Goal: Find specific page/section: Find specific page/section

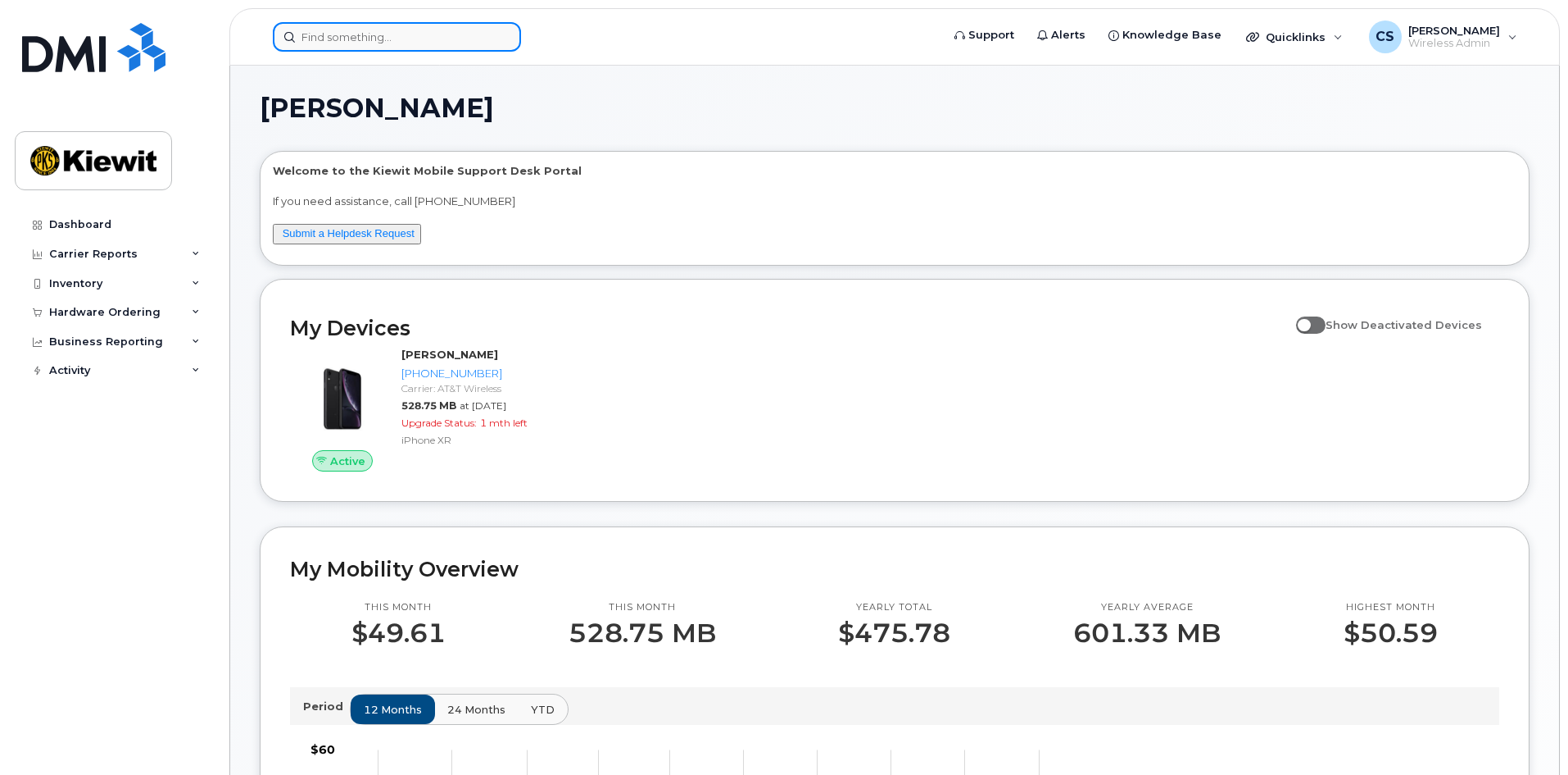
click at [408, 44] on input at bounding box center [396, 37] width 249 height 30
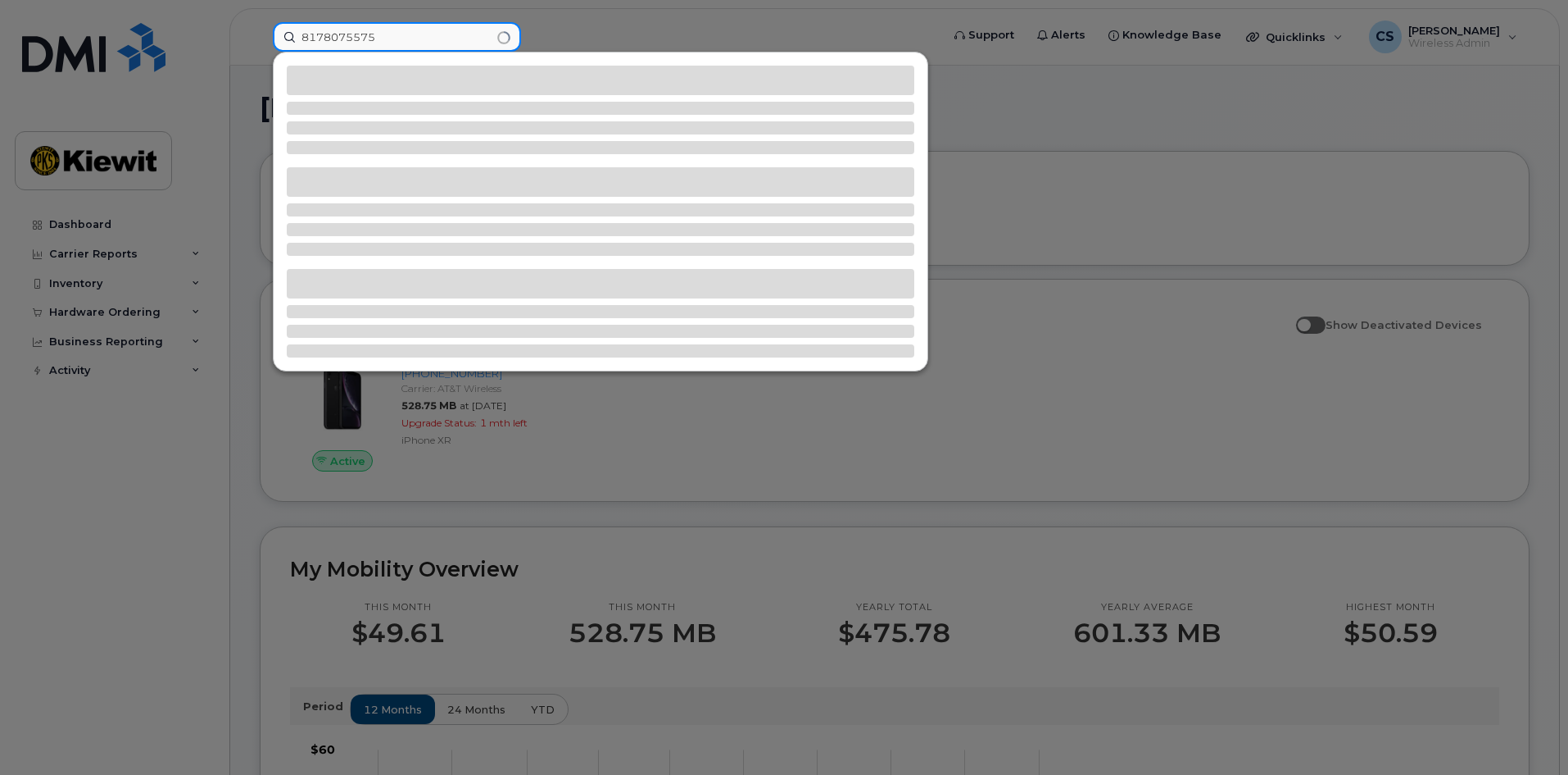
type input "8178075575"
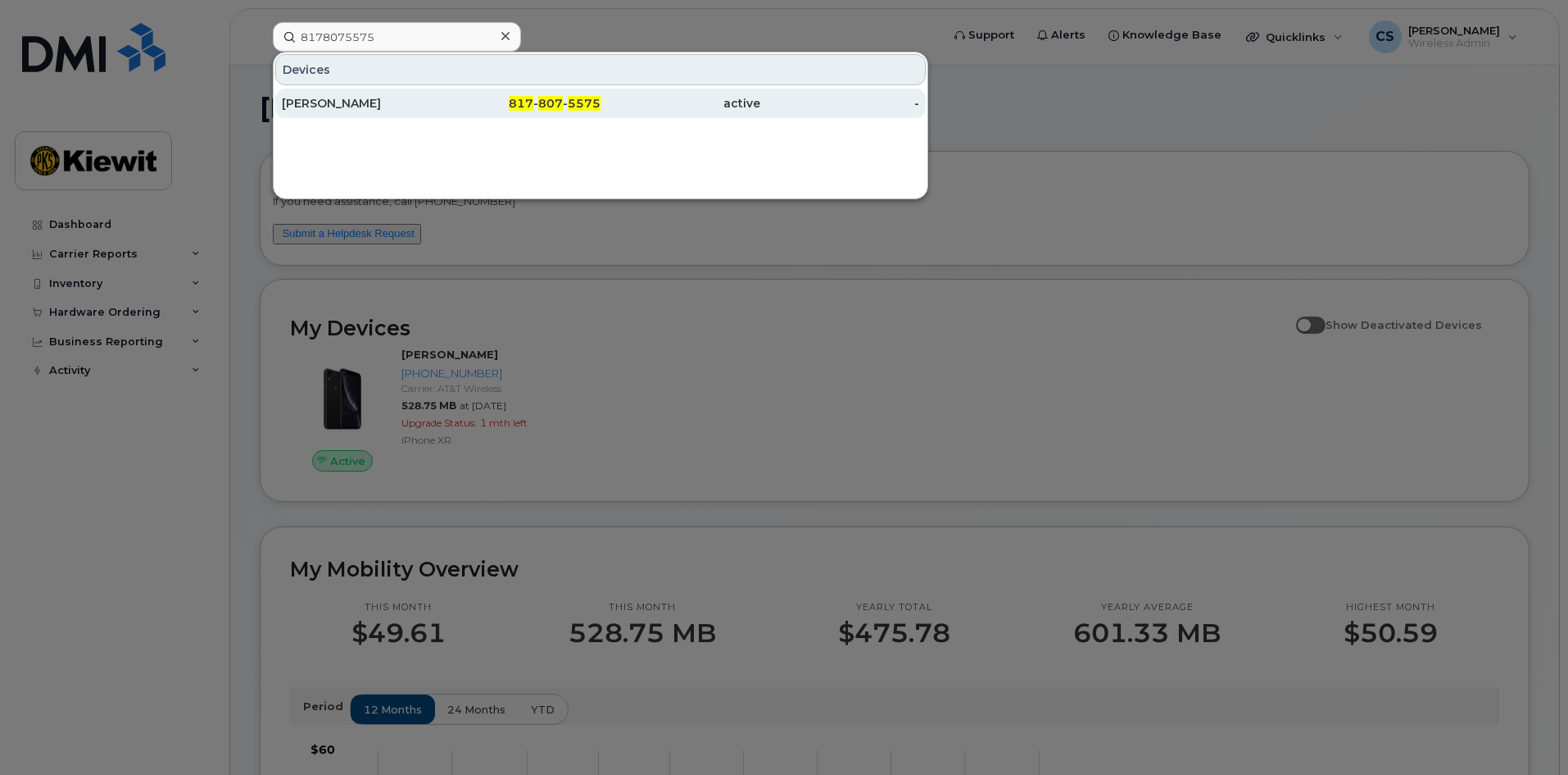
click at [520, 92] on div "817 - 807 - 5575" at bounding box center [521, 103] width 159 height 30
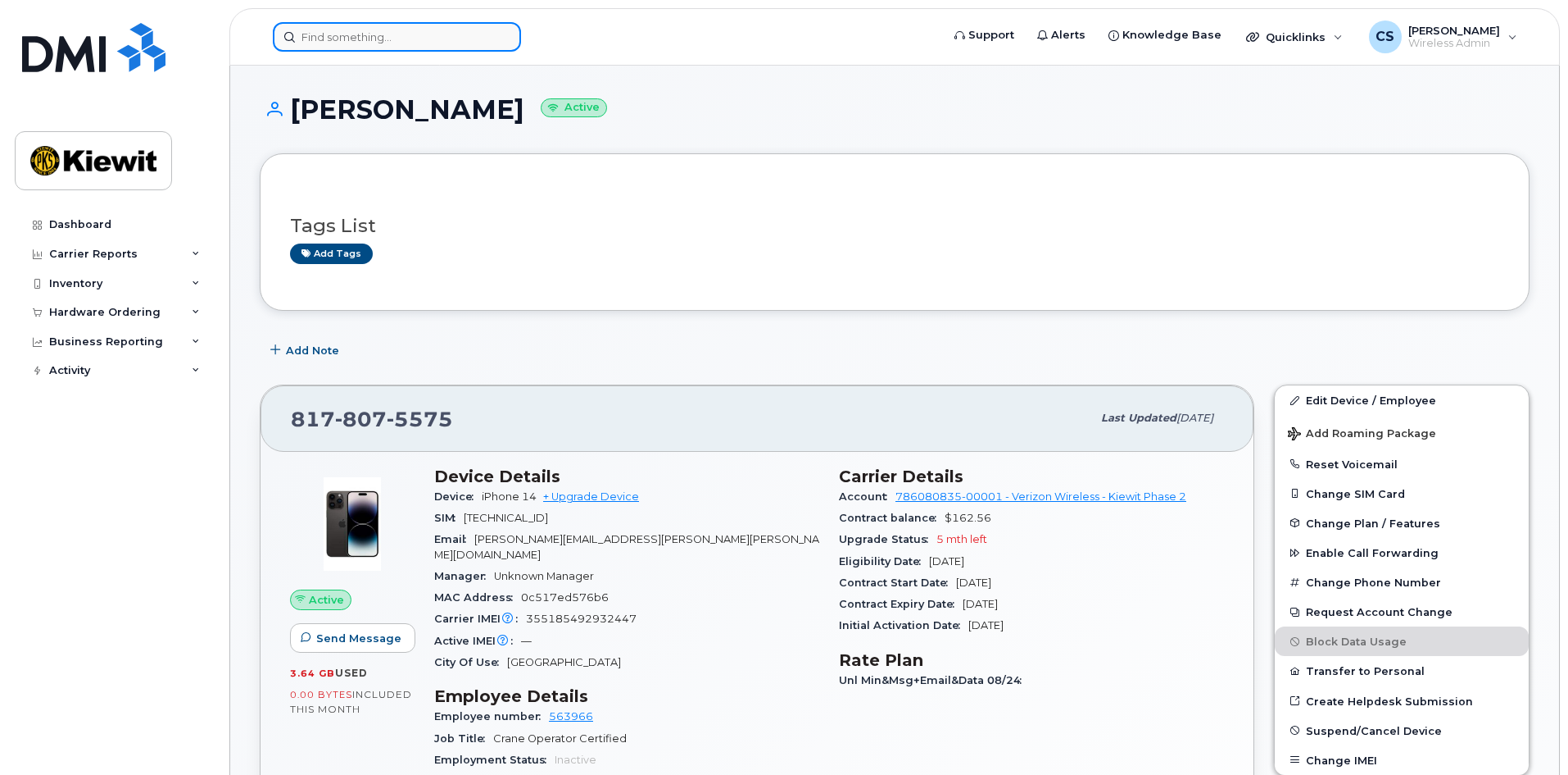
click at [396, 39] on input at bounding box center [396, 37] width 249 height 30
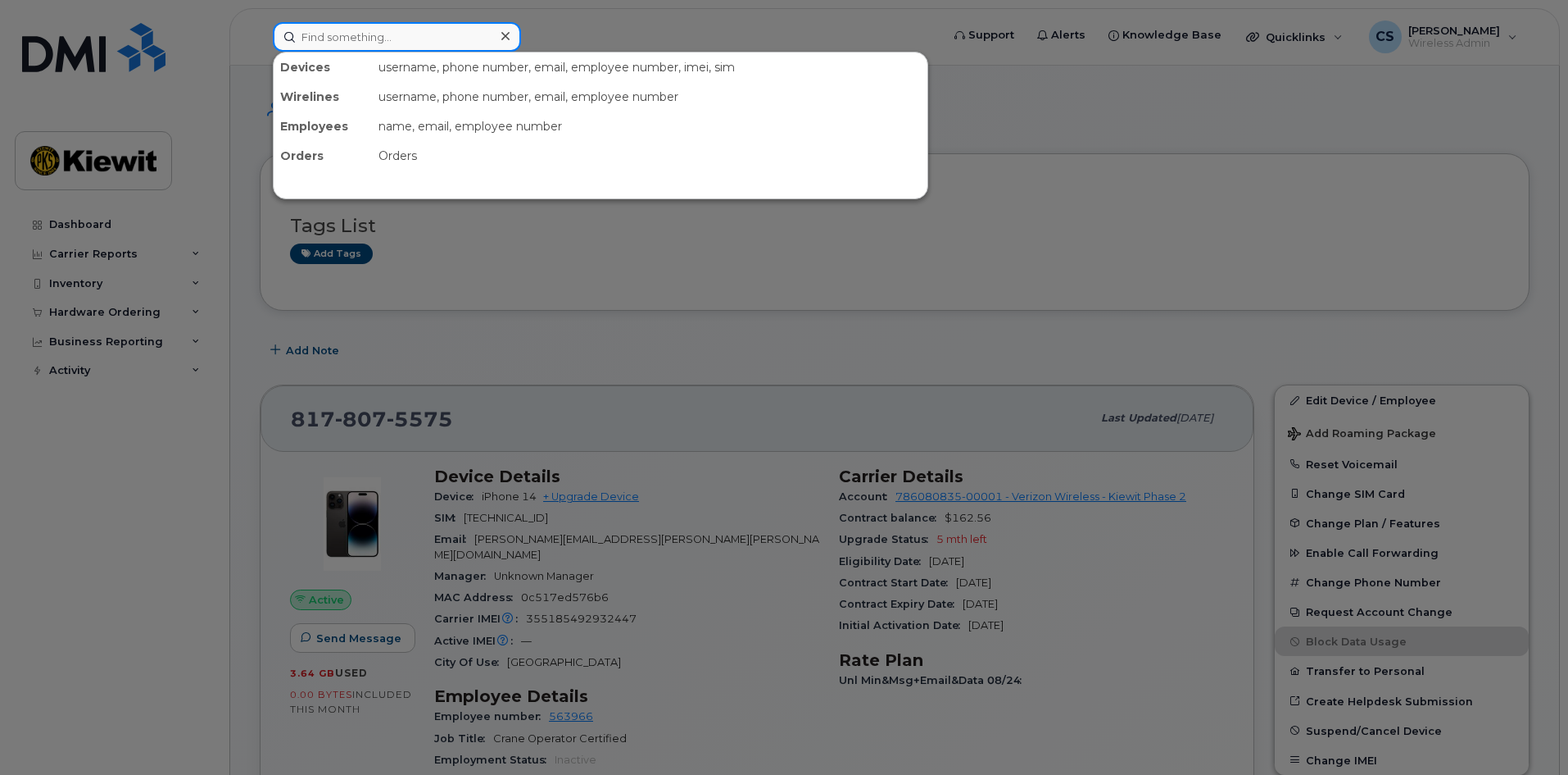
click at [374, 32] on input at bounding box center [396, 37] width 249 height 30
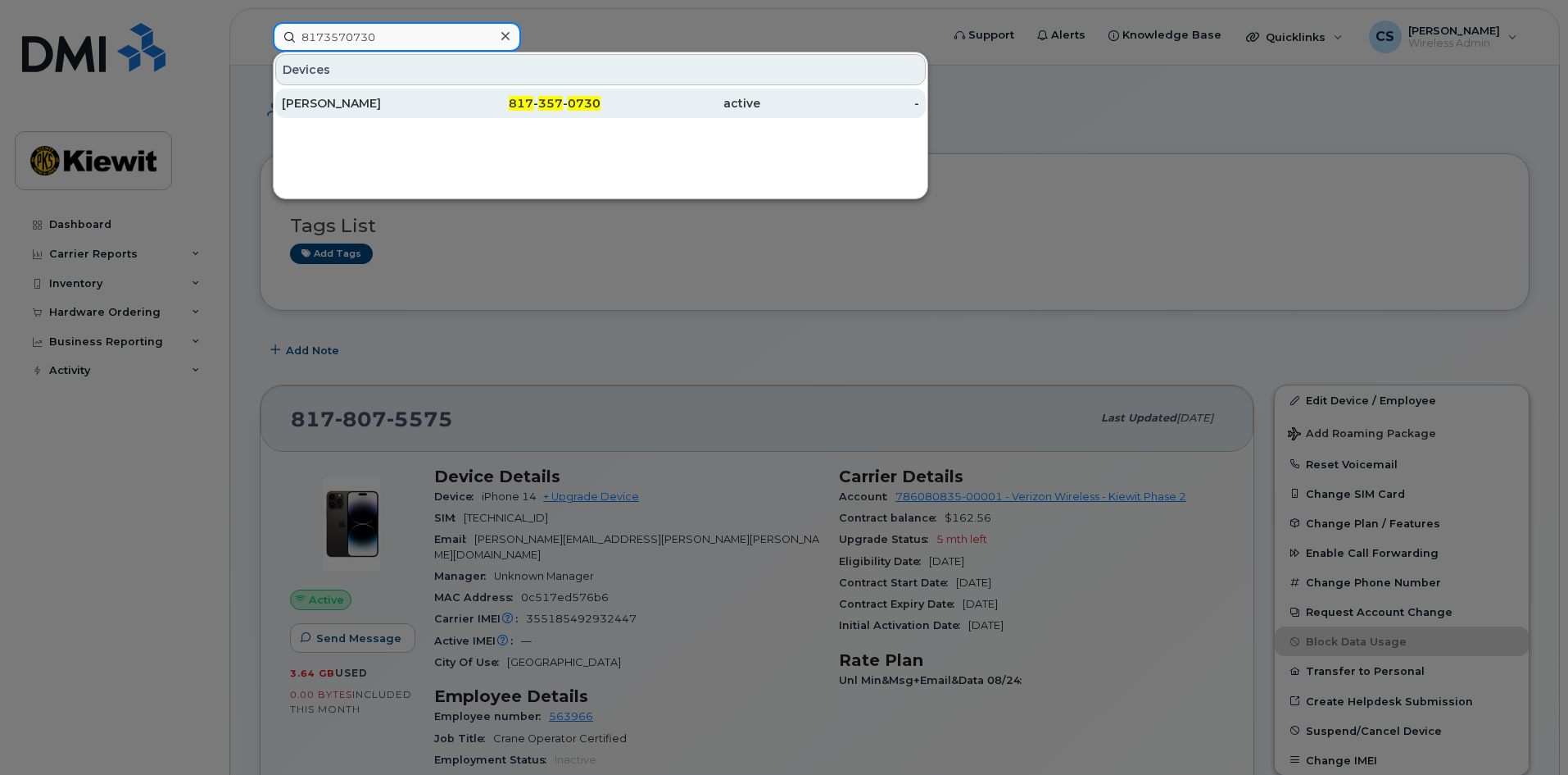
type input "8173570730"
click at [560, 102] on span "357" at bounding box center [550, 103] width 25 height 15
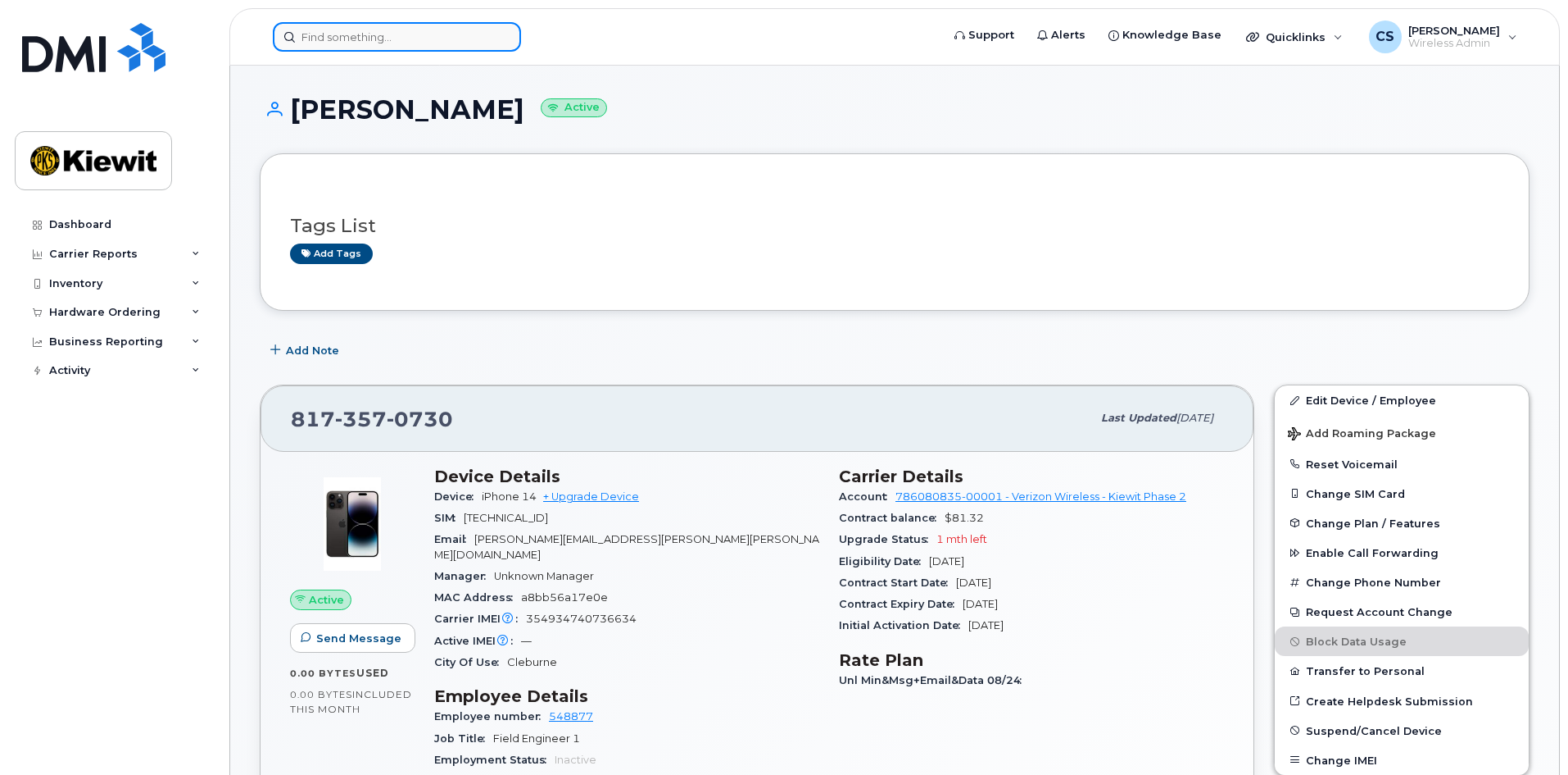
click at [358, 27] on input at bounding box center [396, 37] width 249 height 30
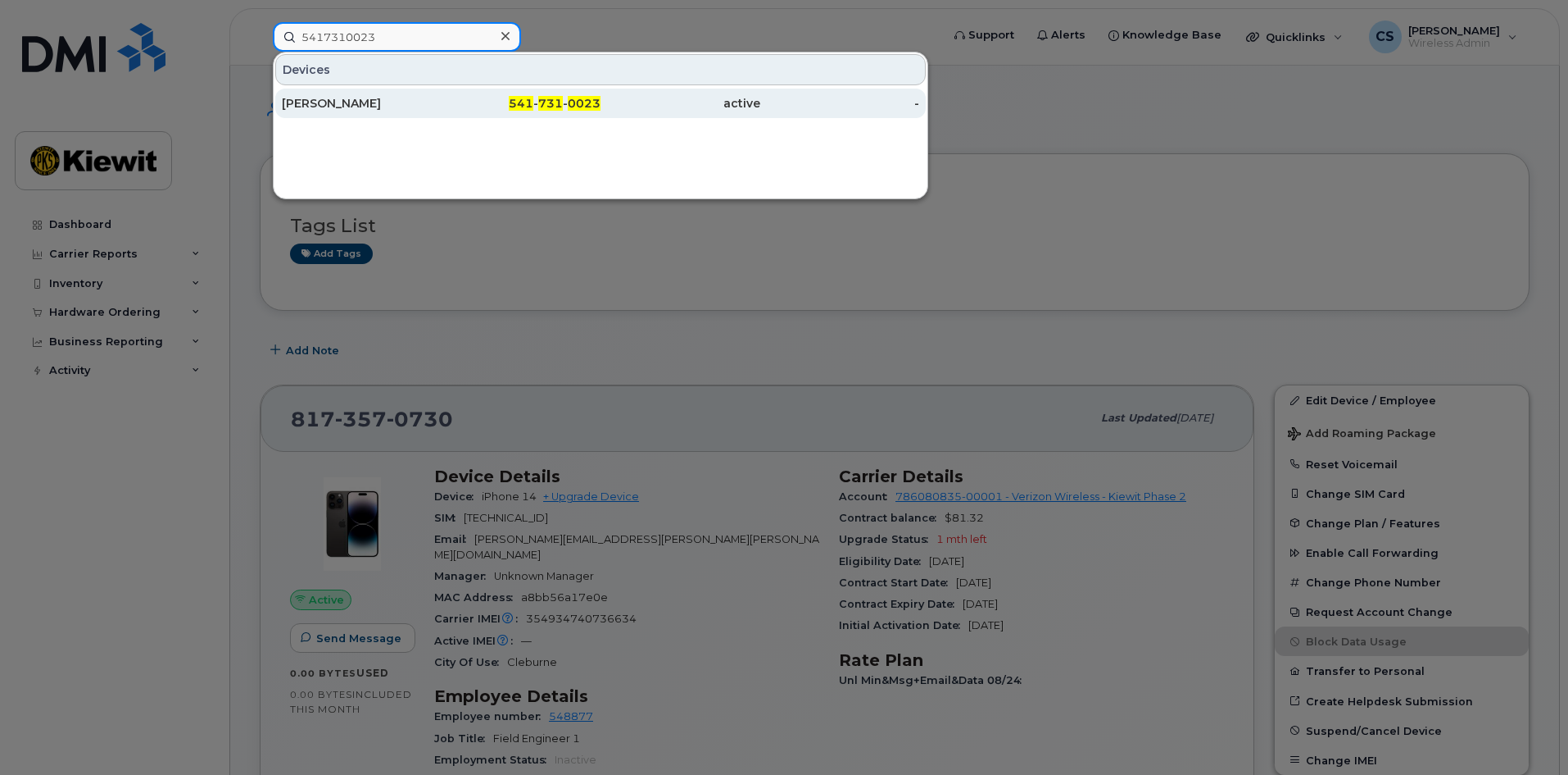
type input "5417310023"
click at [374, 110] on div "SEAN BROOKINS" at bounding box center [362, 103] width 159 height 17
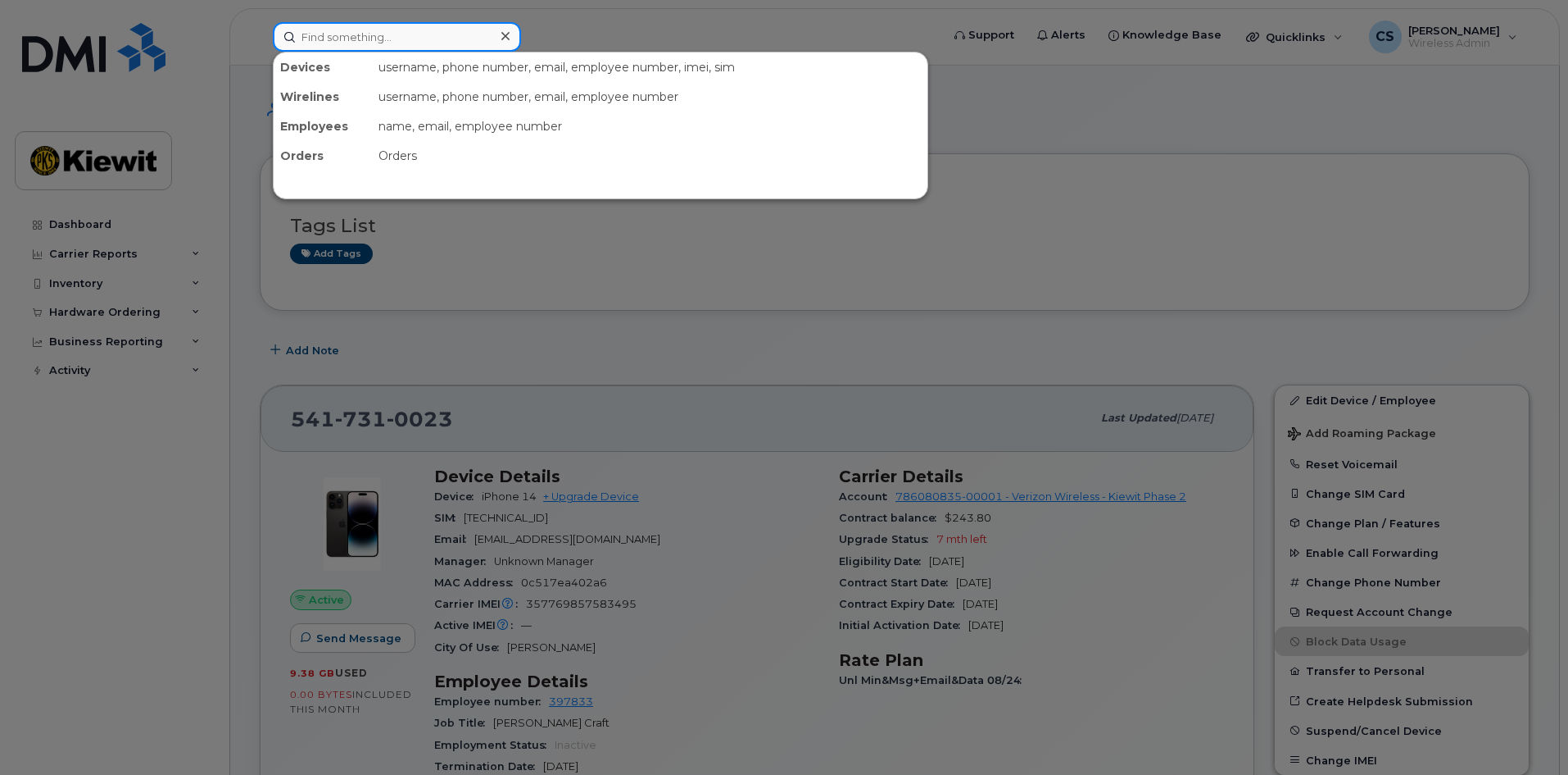
click at [359, 41] on input at bounding box center [396, 37] width 249 height 30
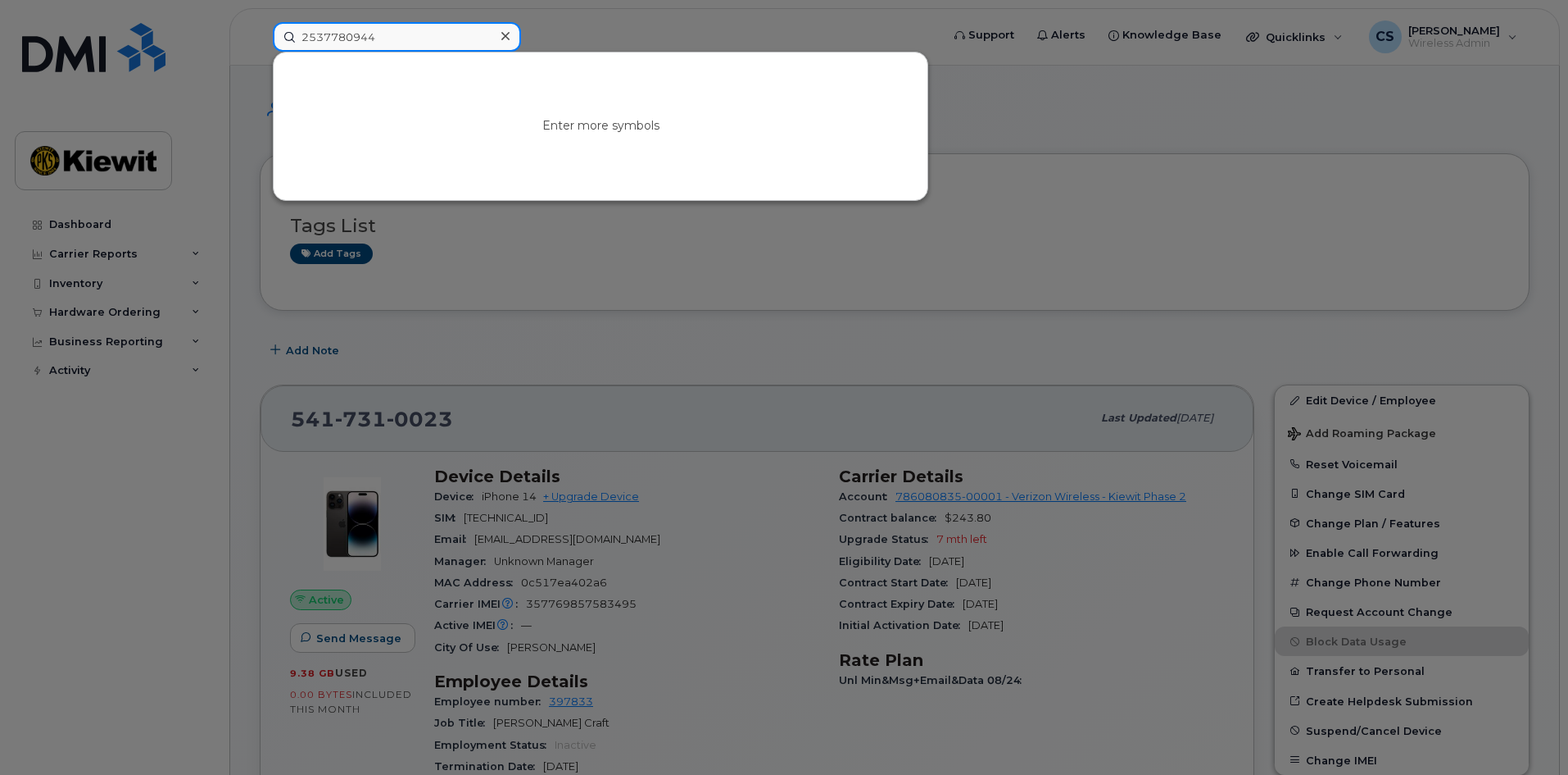
type input "2537780944"
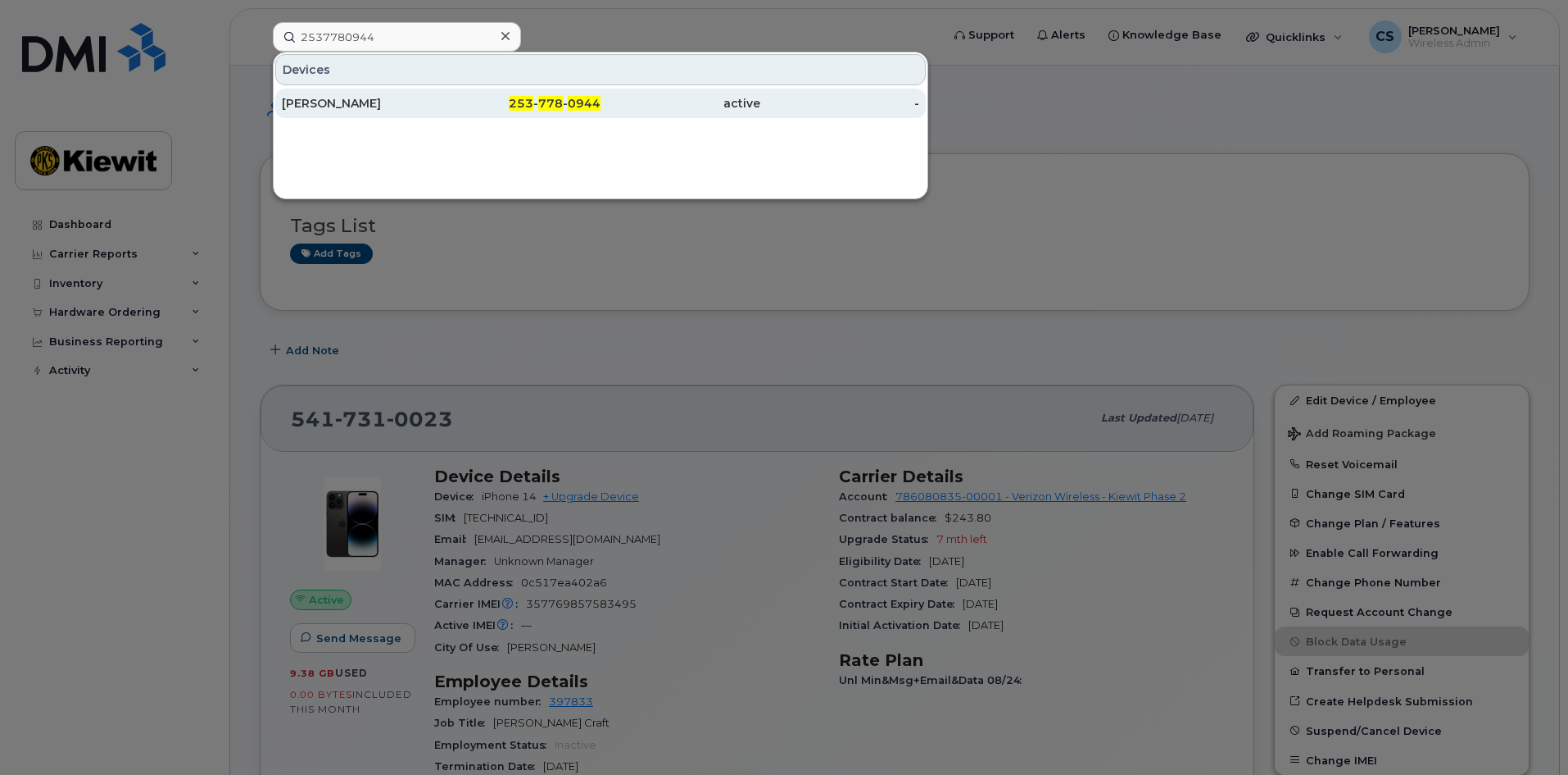
click at [575, 116] on div "253 - 778 - 0944" at bounding box center [521, 103] width 159 height 30
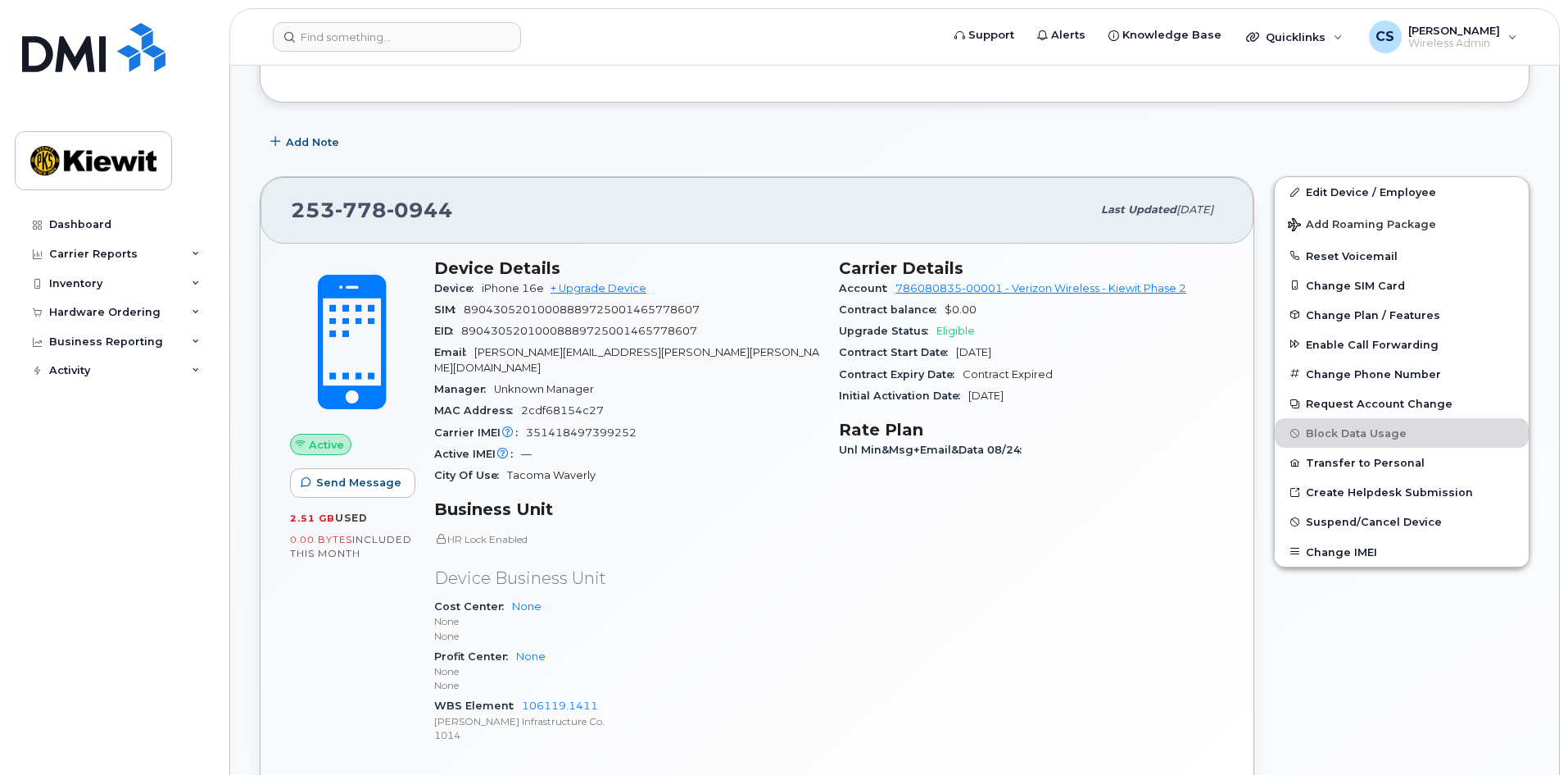
scroll to position [328, 0]
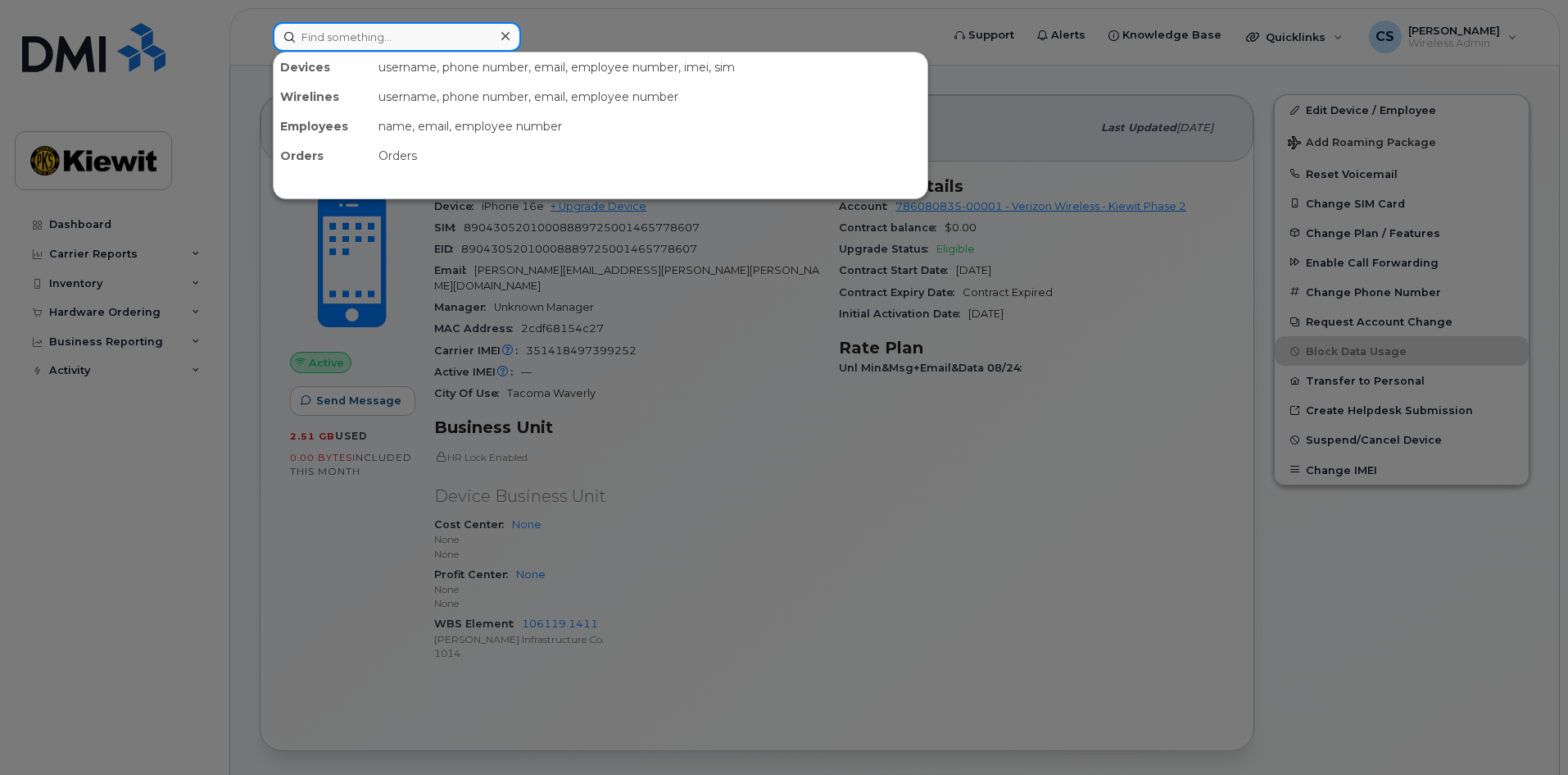
click at [409, 44] on input at bounding box center [396, 37] width 249 height 30
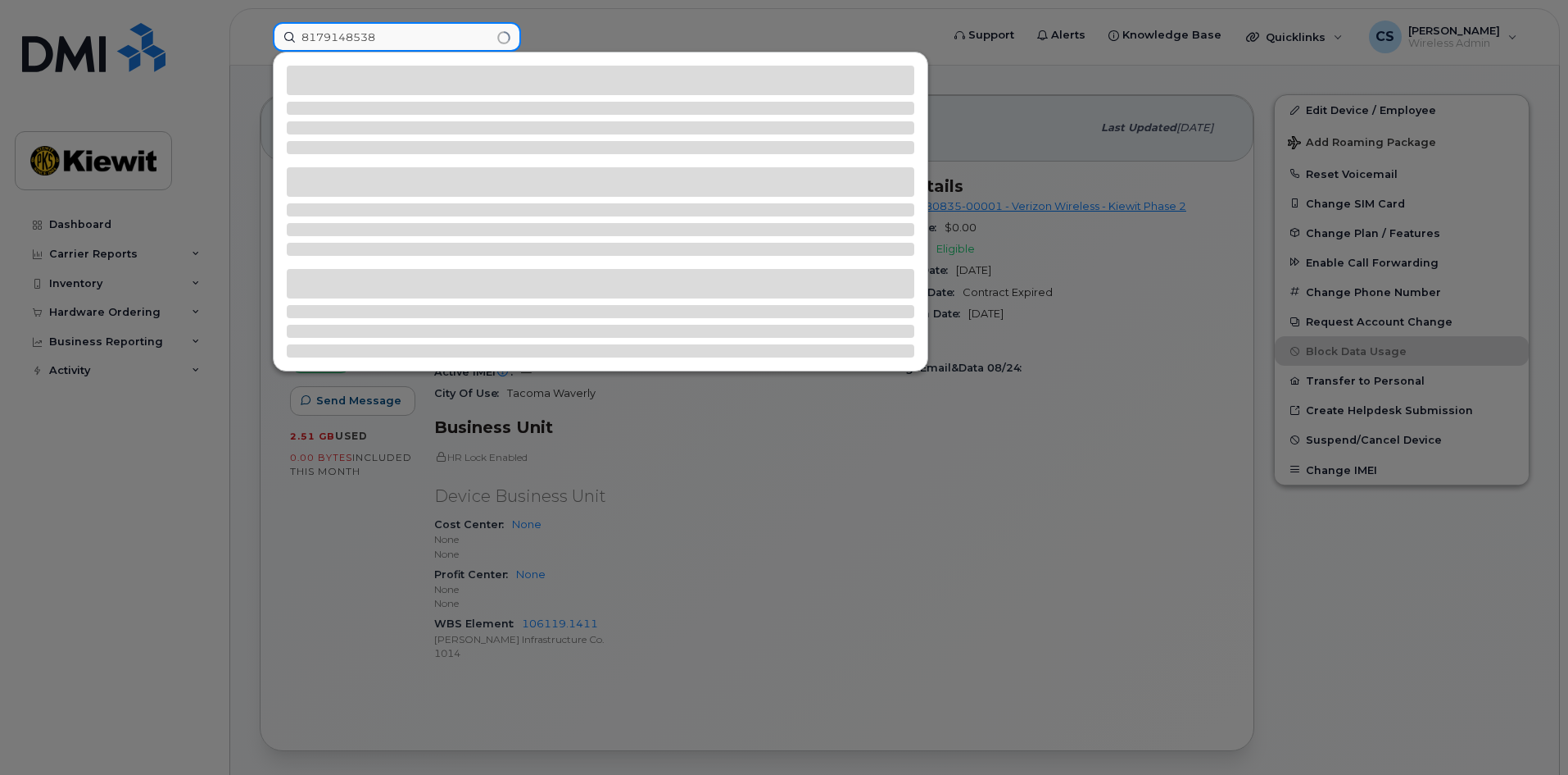
type input "8179148538"
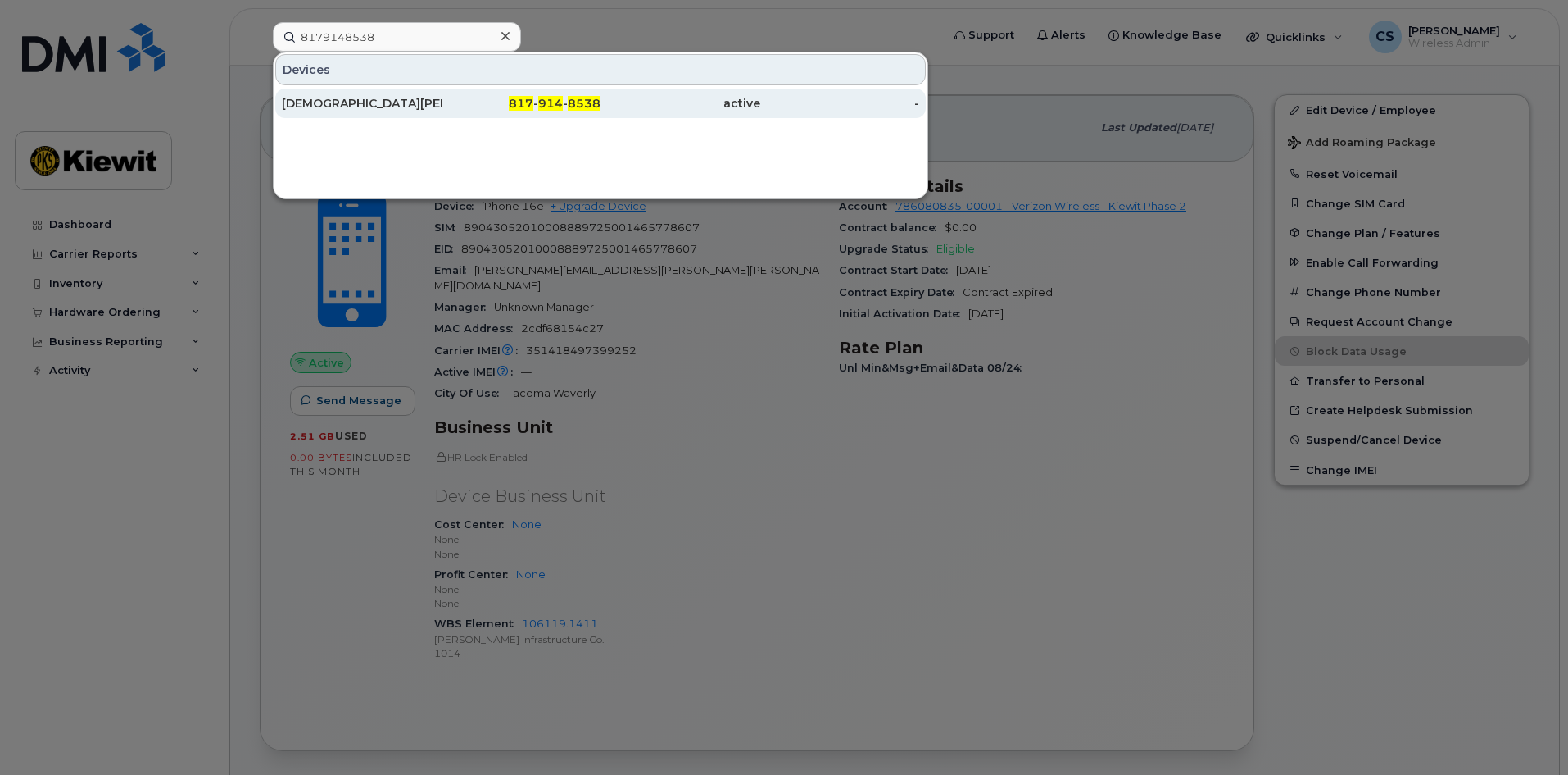
click at [525, 97] on span "817" at bounding box center [521, 103] width 25 height 15
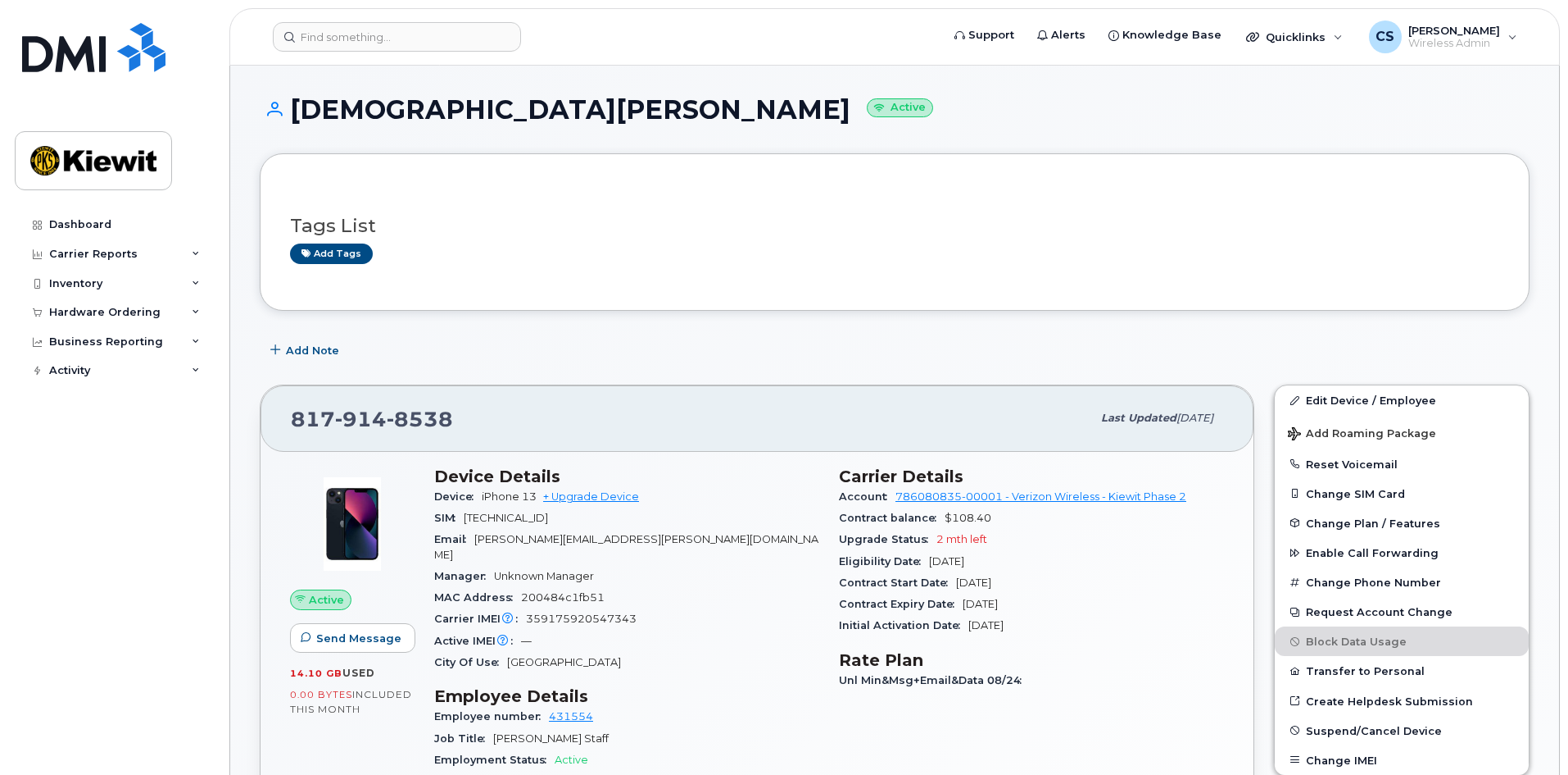
click at [434, 59] on header "Support Alerts Knowledge Base Quicklinks Suspend / Cancel Device Change SIM Car…" at bounding box center [894, 37] width 1330 height 57
click at [434, 40] on input at bounding box center [396, 37] width 249 height 30
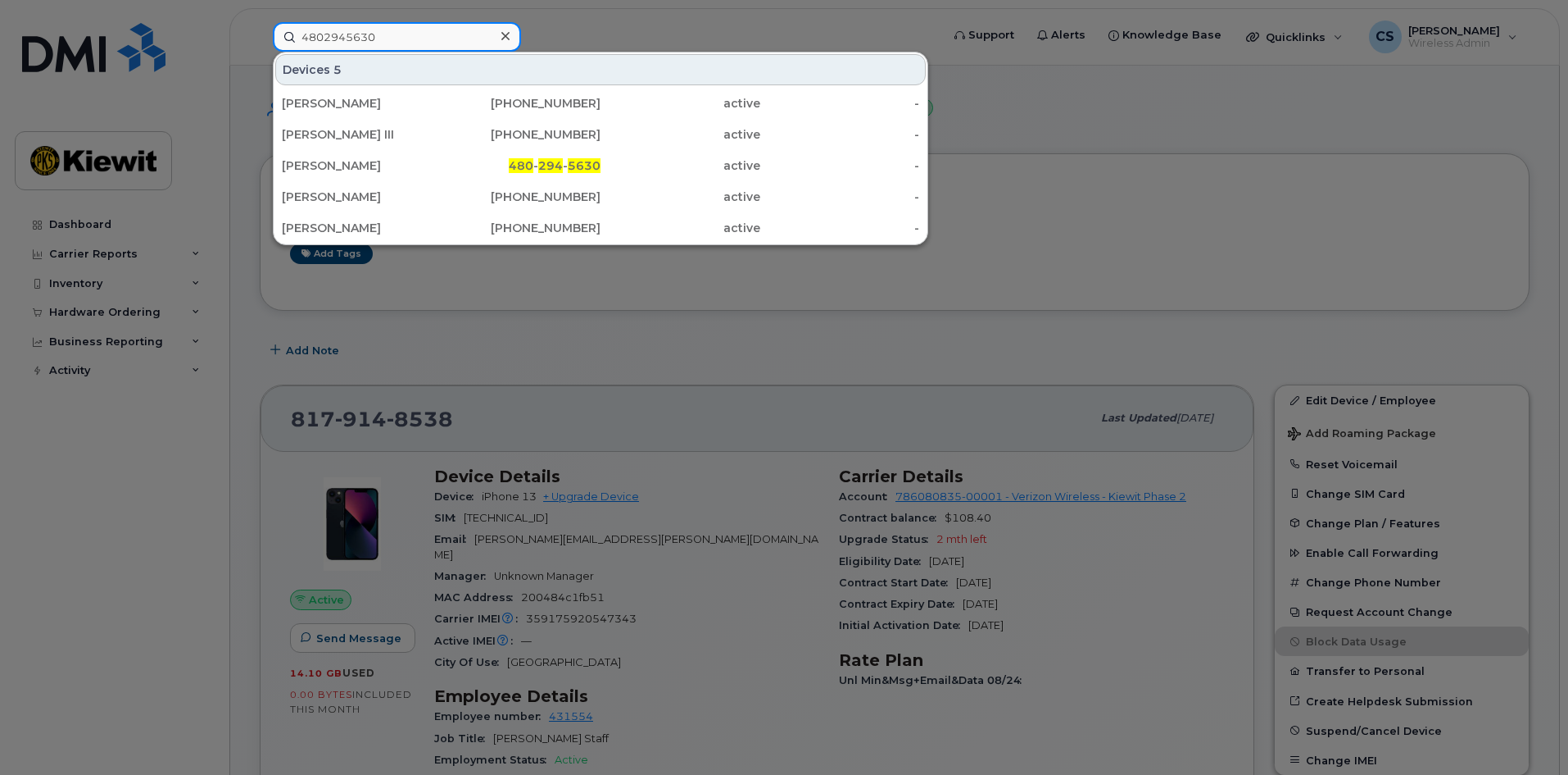
type input "4802945630"
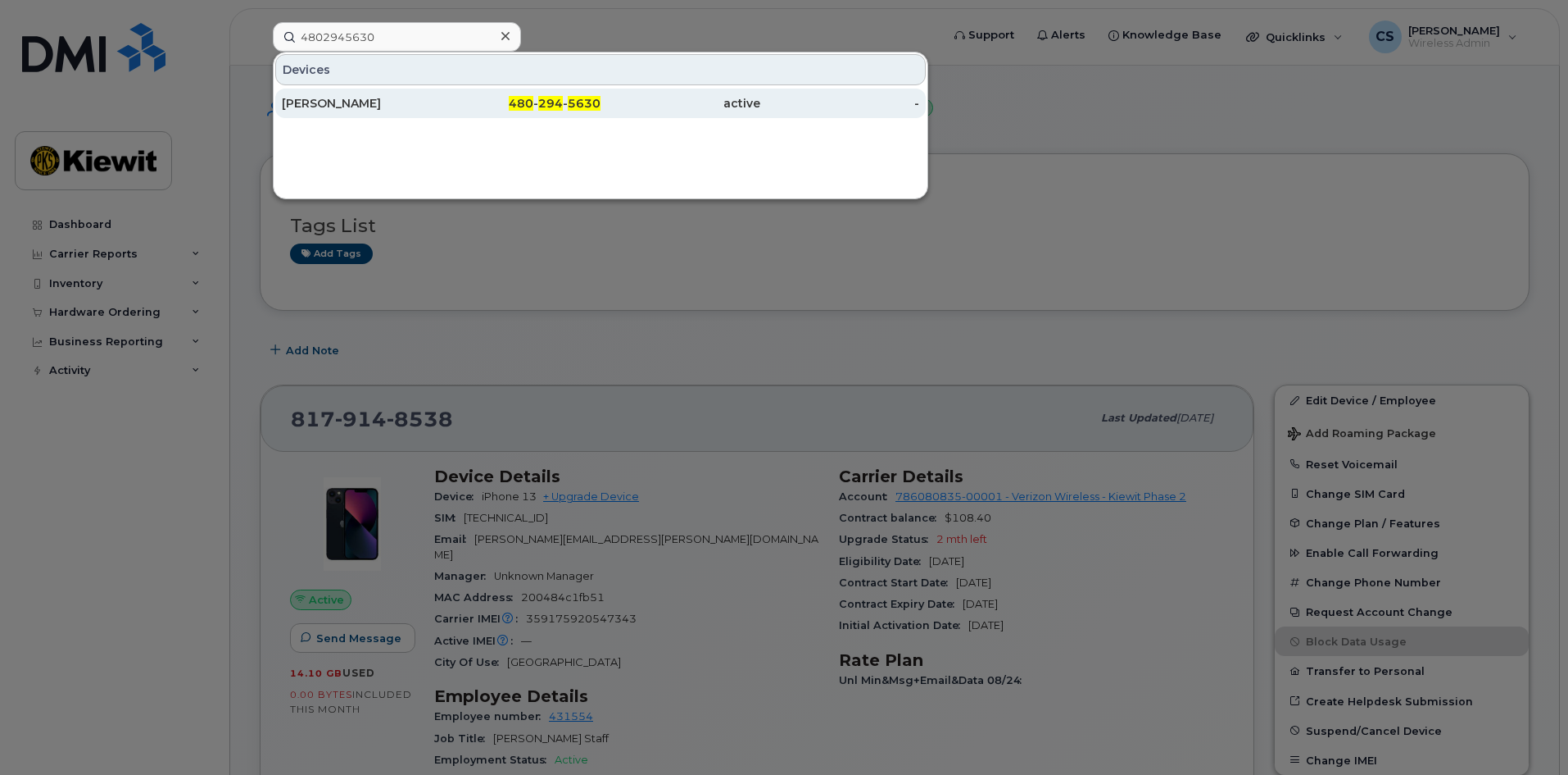
click at [572, 96] on div "480 - 294 - 5630" at bounding box center [521, 103] width 159 height 17
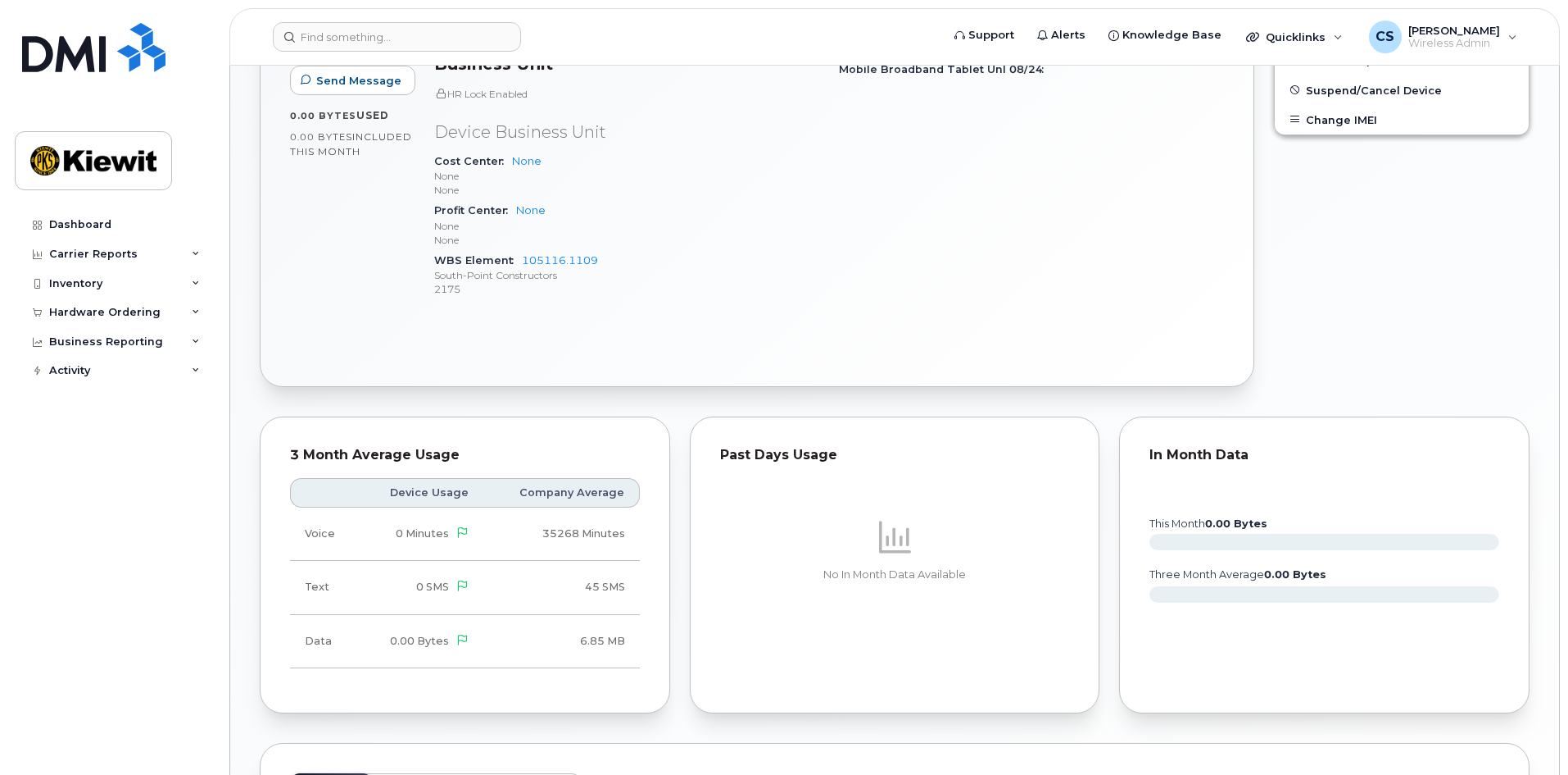
scroll to position [574, 0]
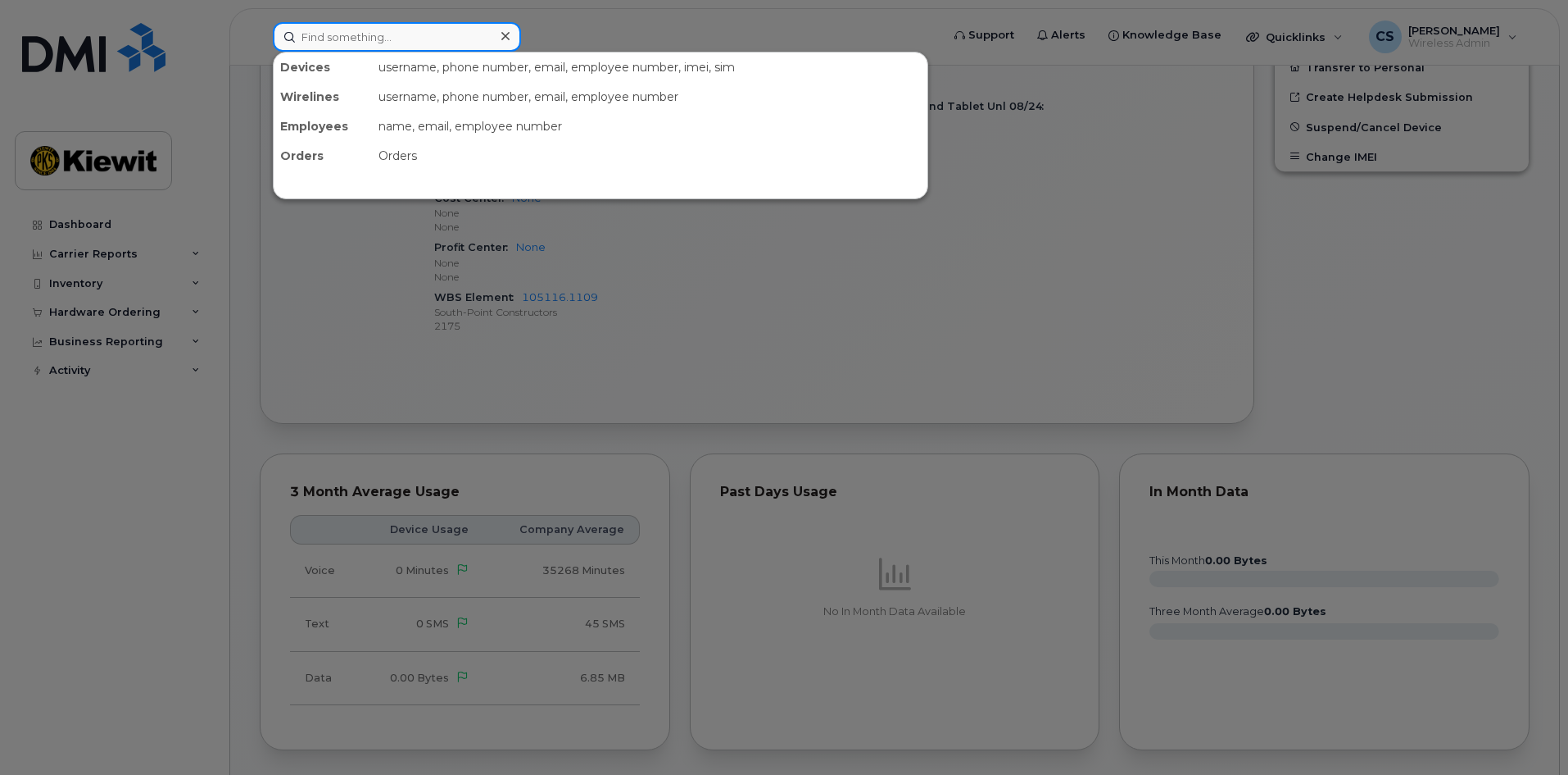
click at [383, 35] on input at bounding box center [396, 37] width 249 height 30
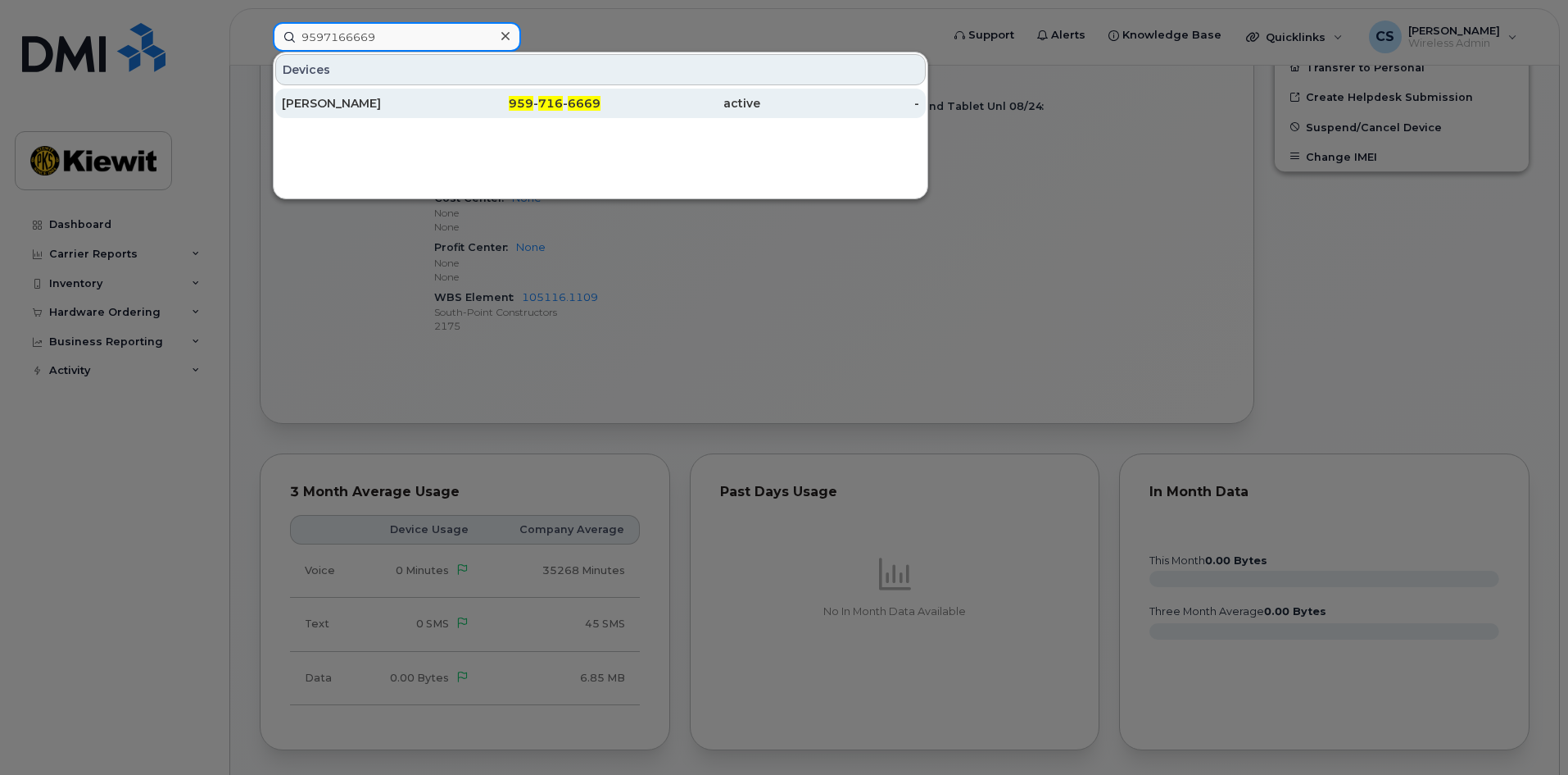
type input "9597166669"
click at [351, 94] on div "[PERSON_NAME]" at bounding box center [362, 103] width 159 height 30
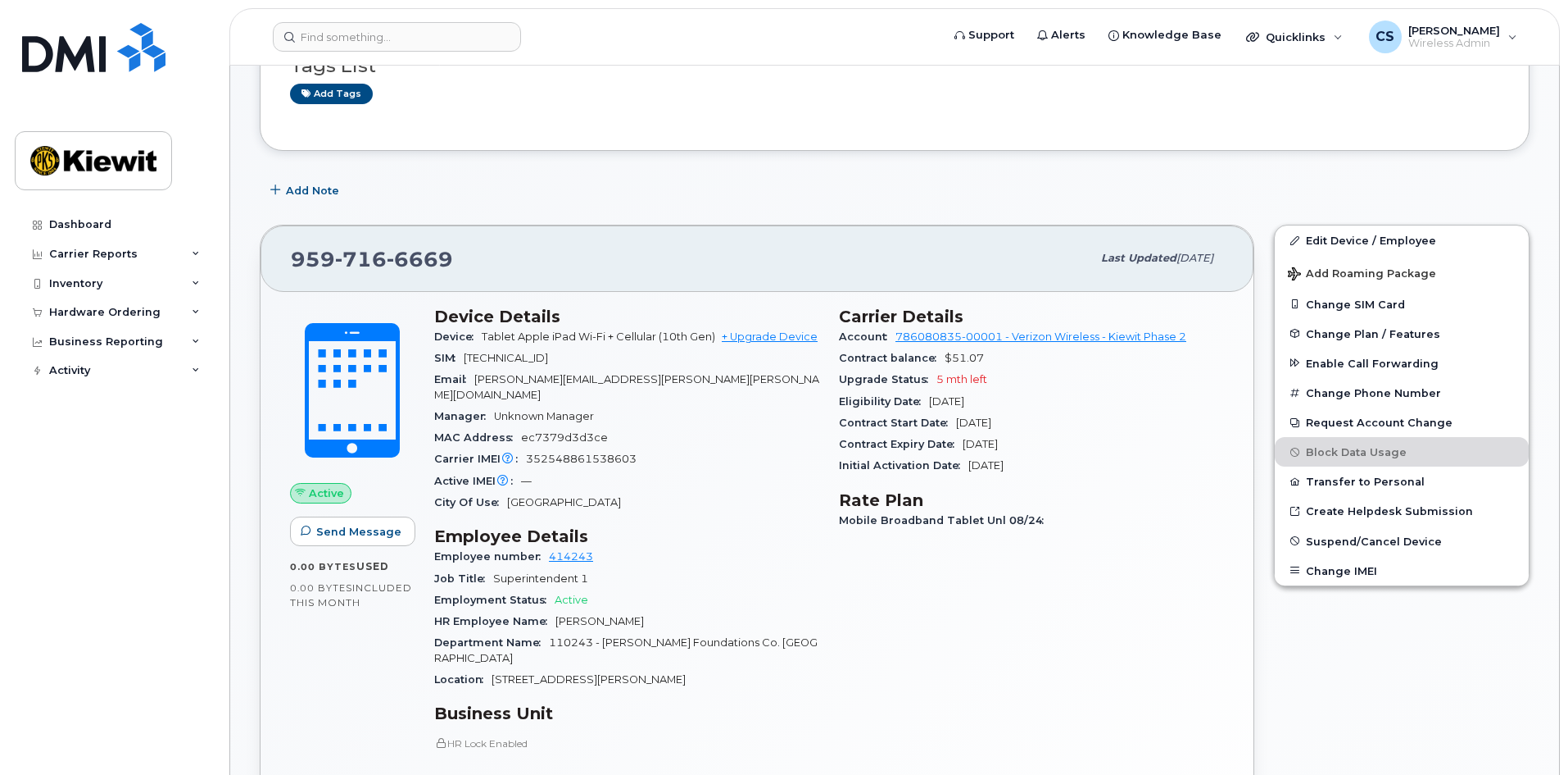
scroll to position [328, 0]
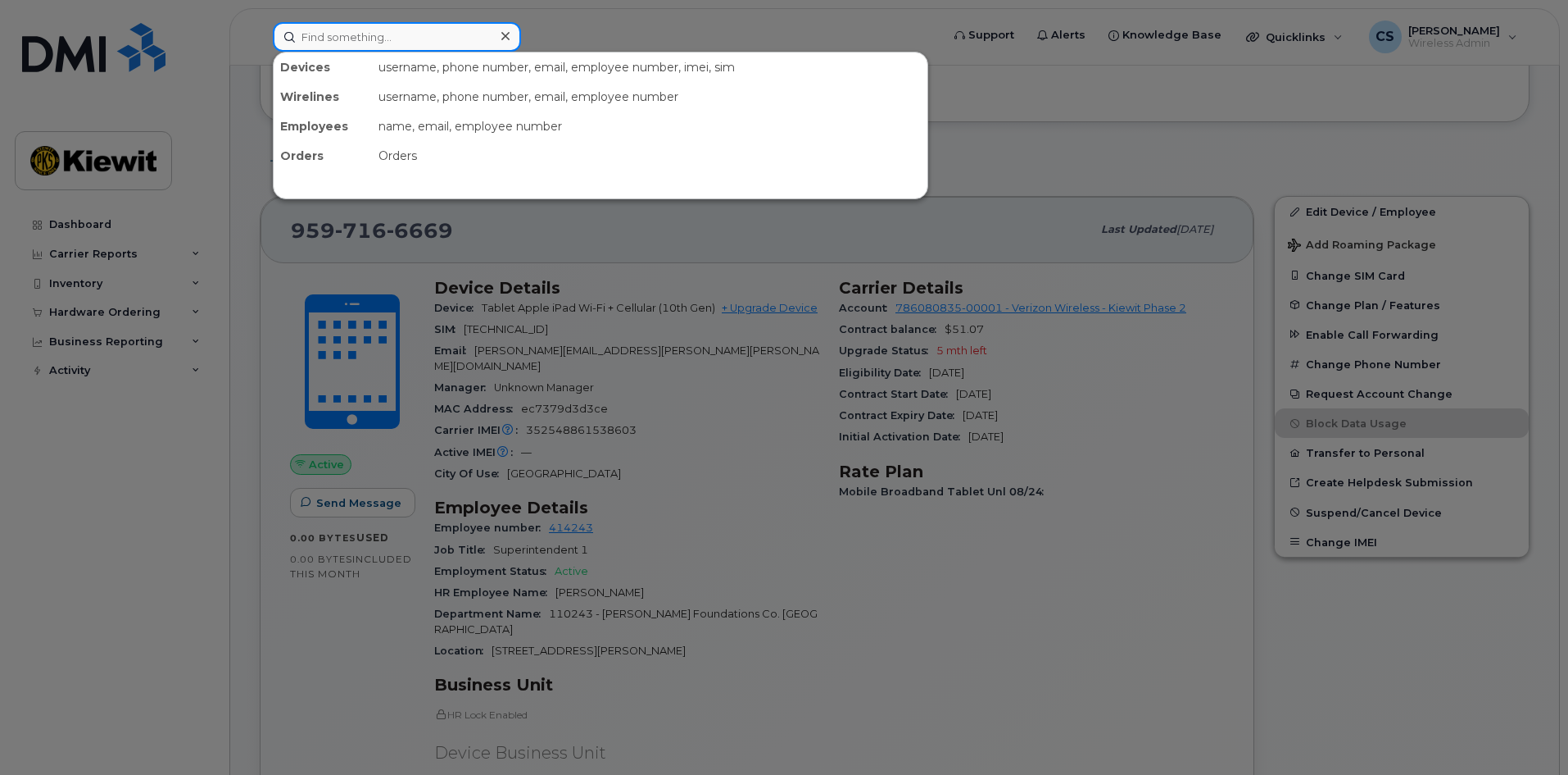
click at [443, 41] on input at bounding box center [396, 37] width 249 height 30
click at [400, 31] on input at bounding box center [396, 37] width 249 height 30
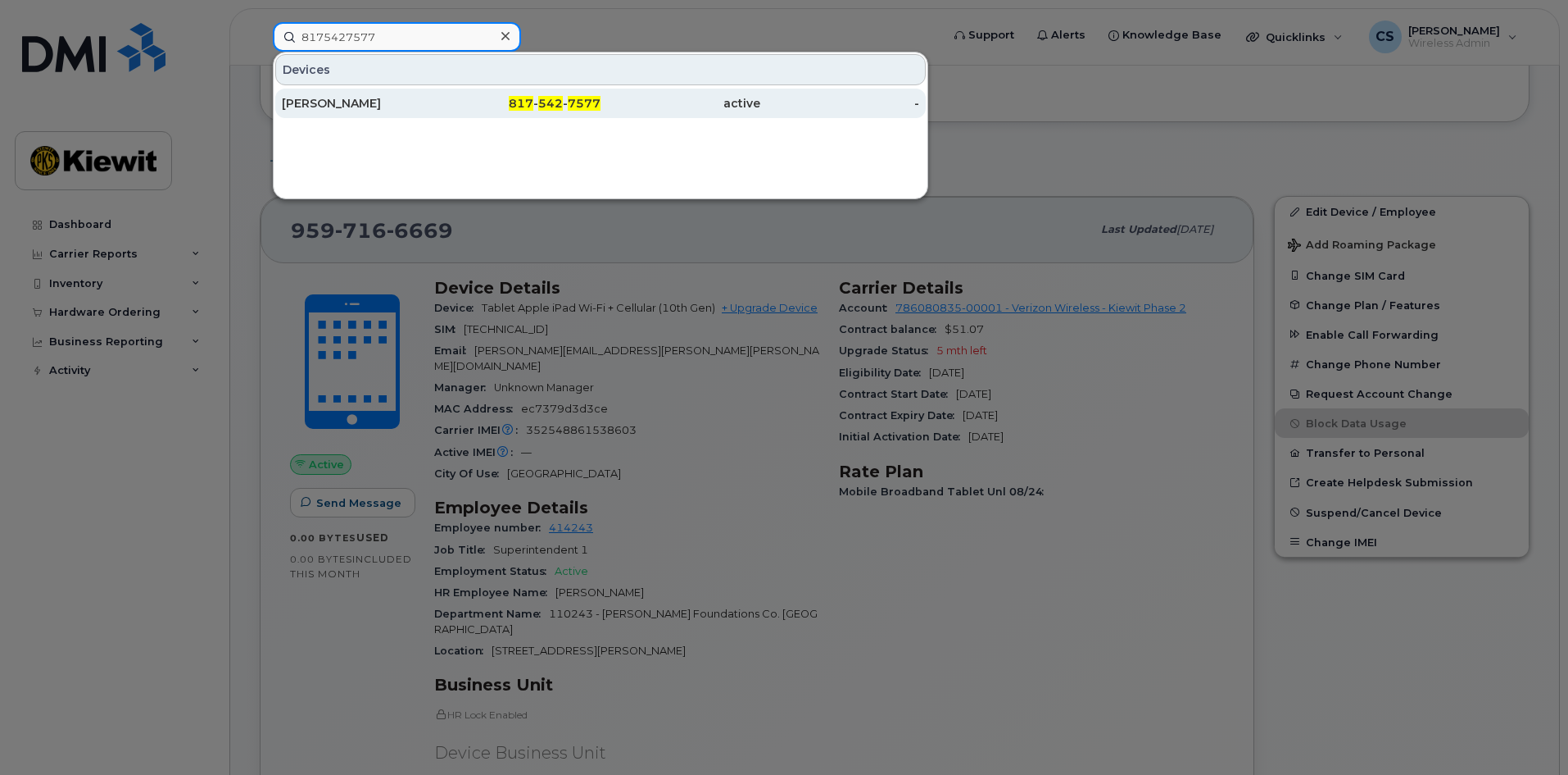
type input "8175427577"
click at [551, 105] on span "542" at bounding box center [550, 103] width 25 height 15
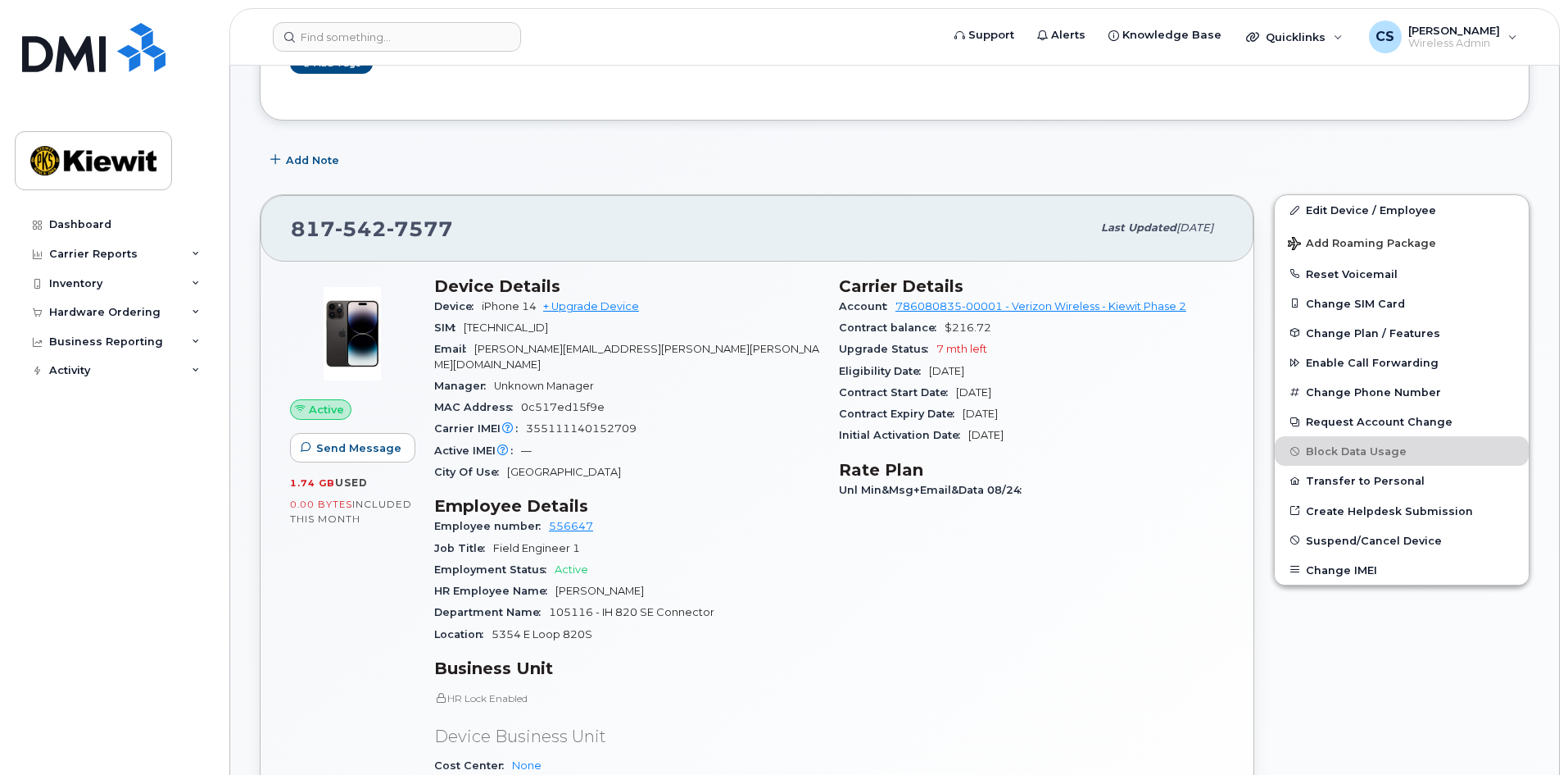
scroll to position [164, 0]
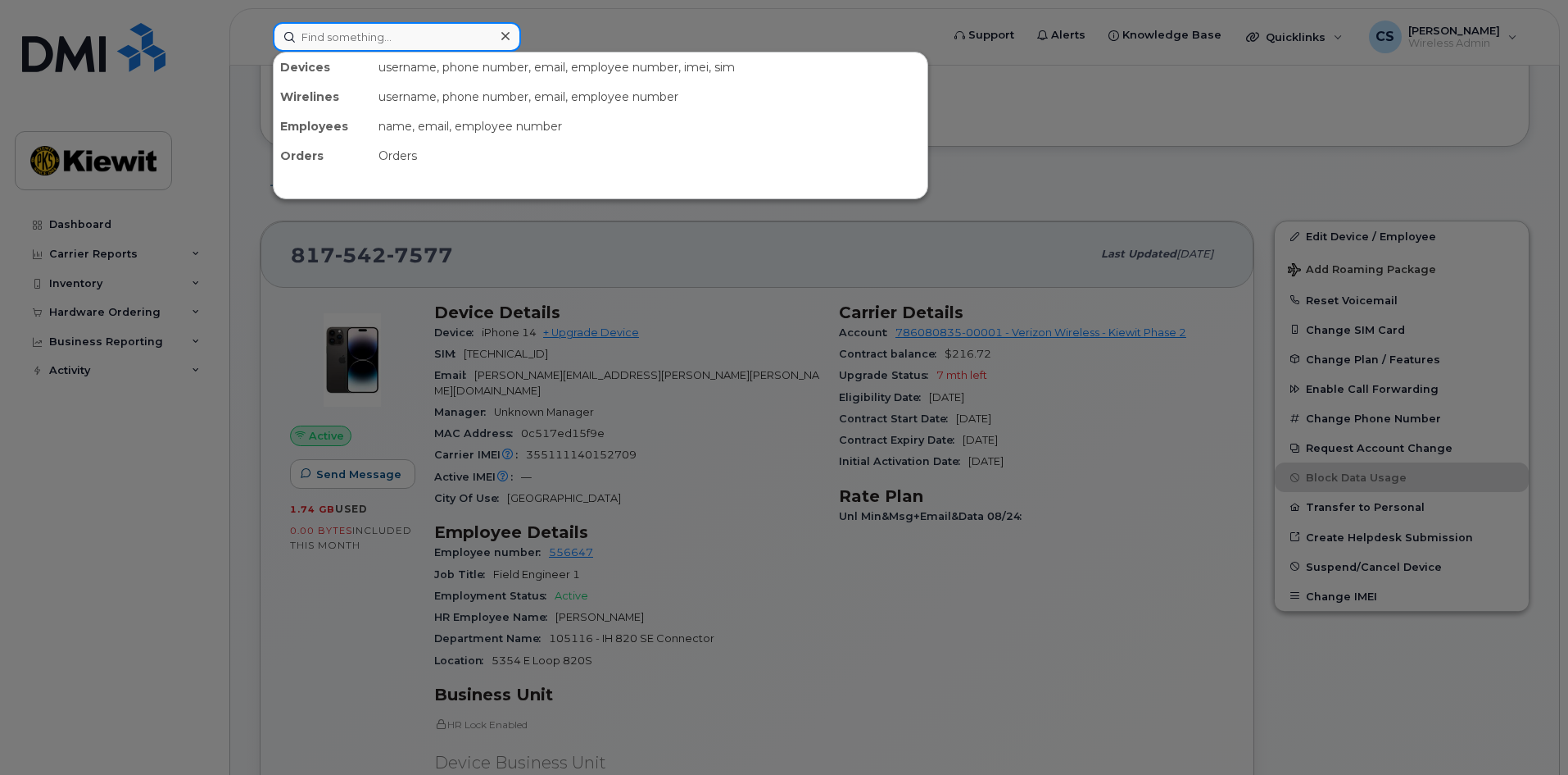
click at [358, 27] on input at bounding box center [396, 37] width 249 height 30
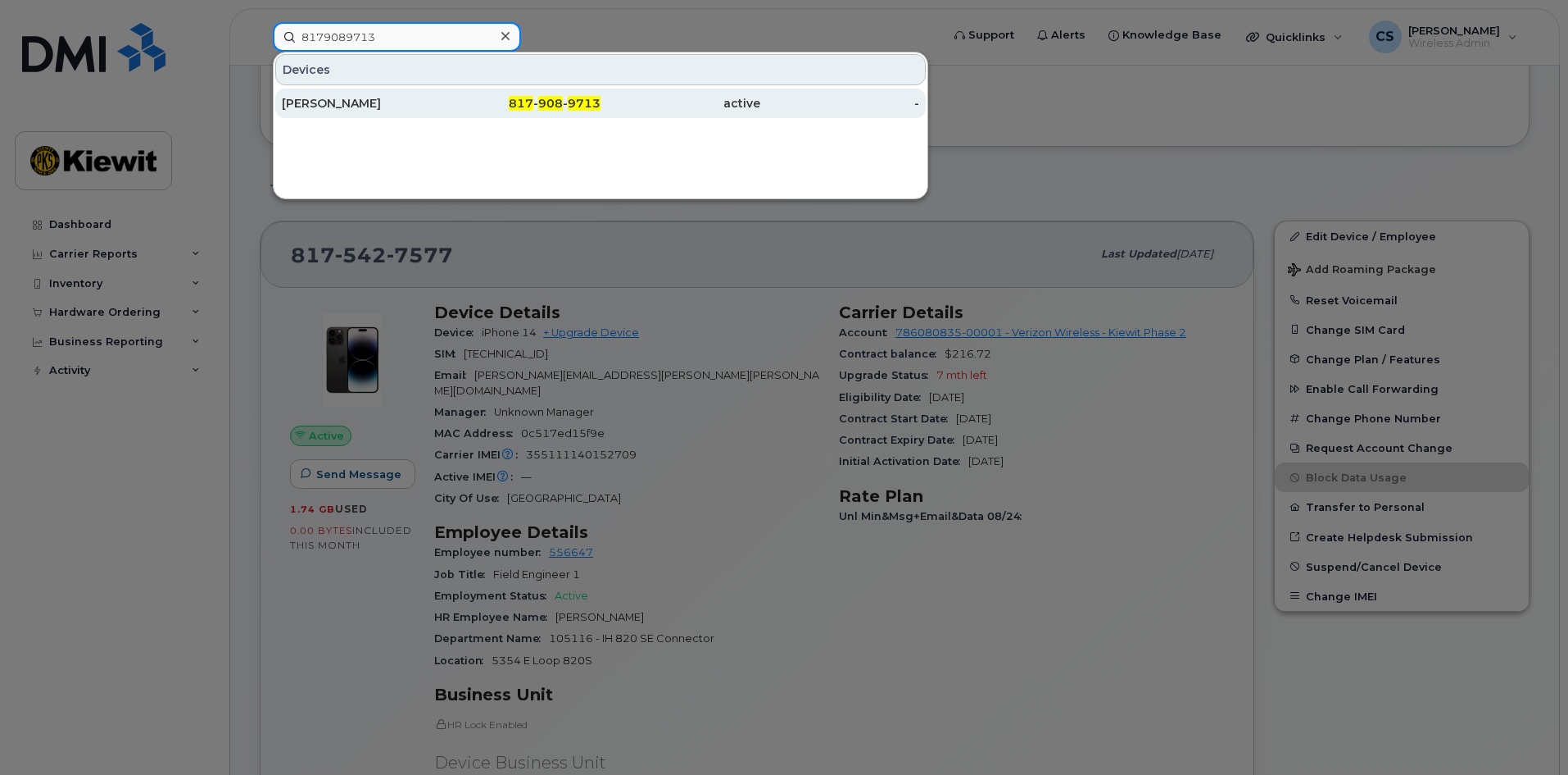
type input "8179089713"
click at [543, 105] on span "908" at bounding box center [550, 103] width 25 height 15
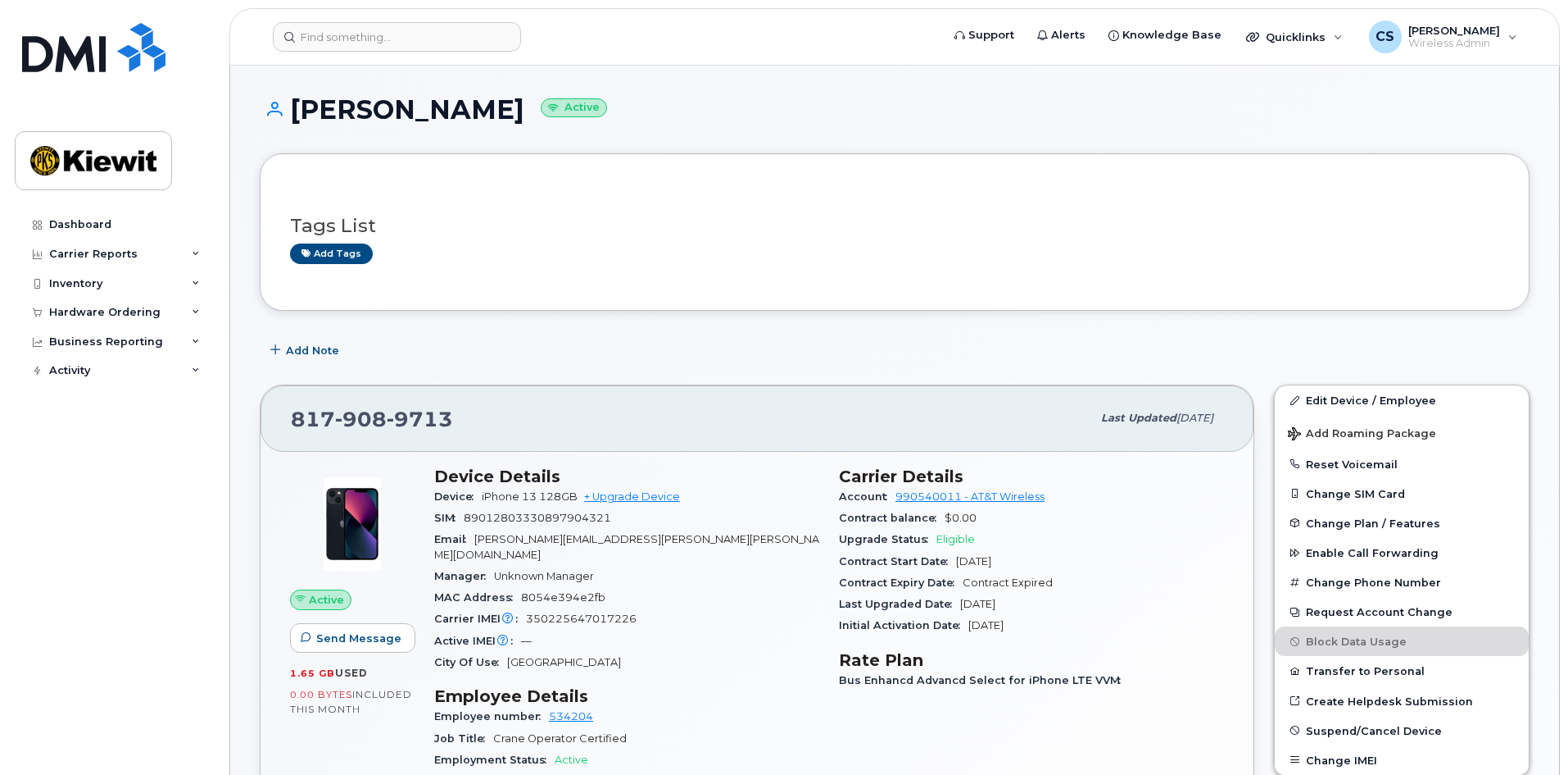
scroll to position [82, 0]
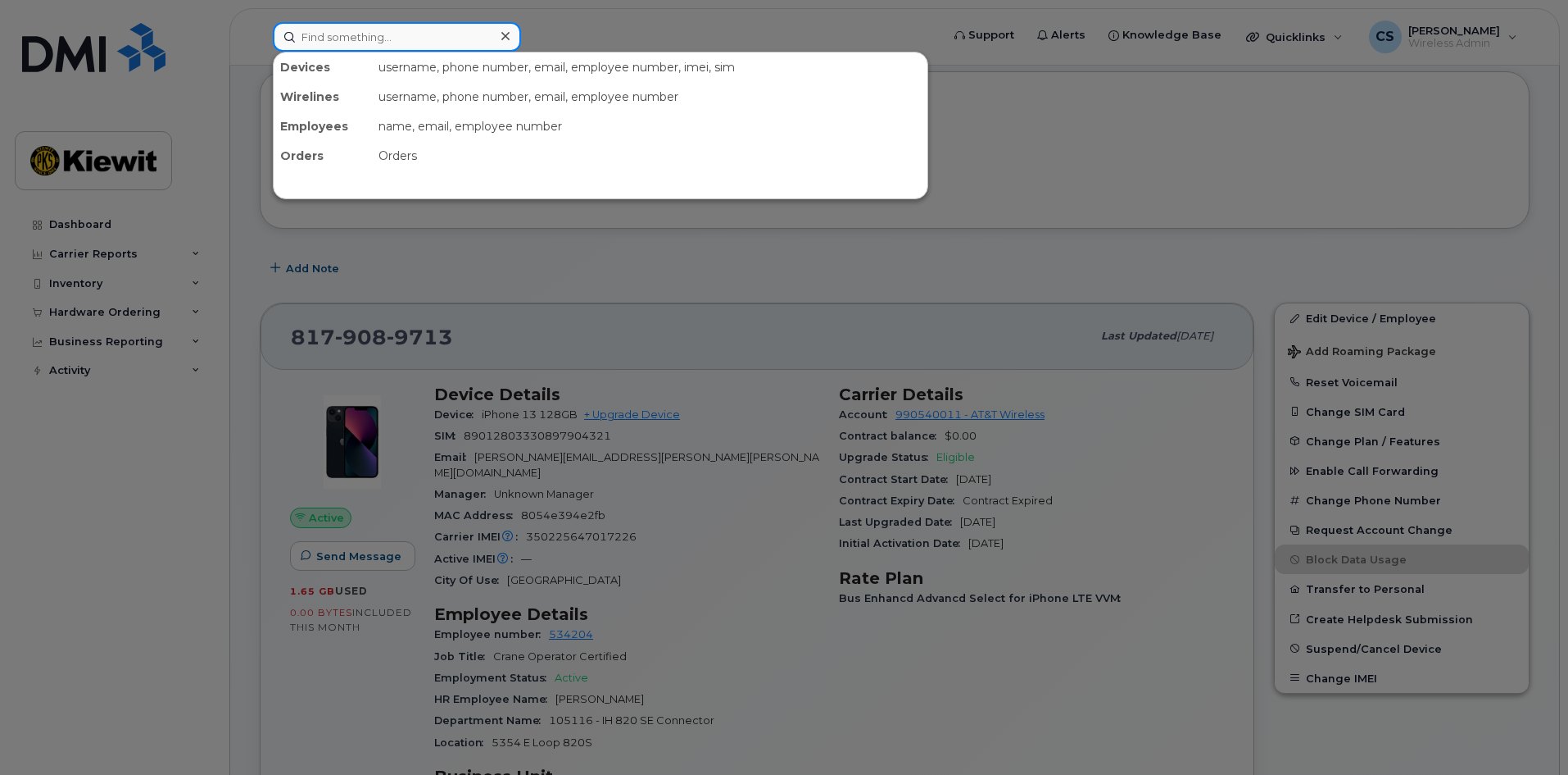
click at [351, 43] on input at bounding box center [396, 37] width 249 height 30
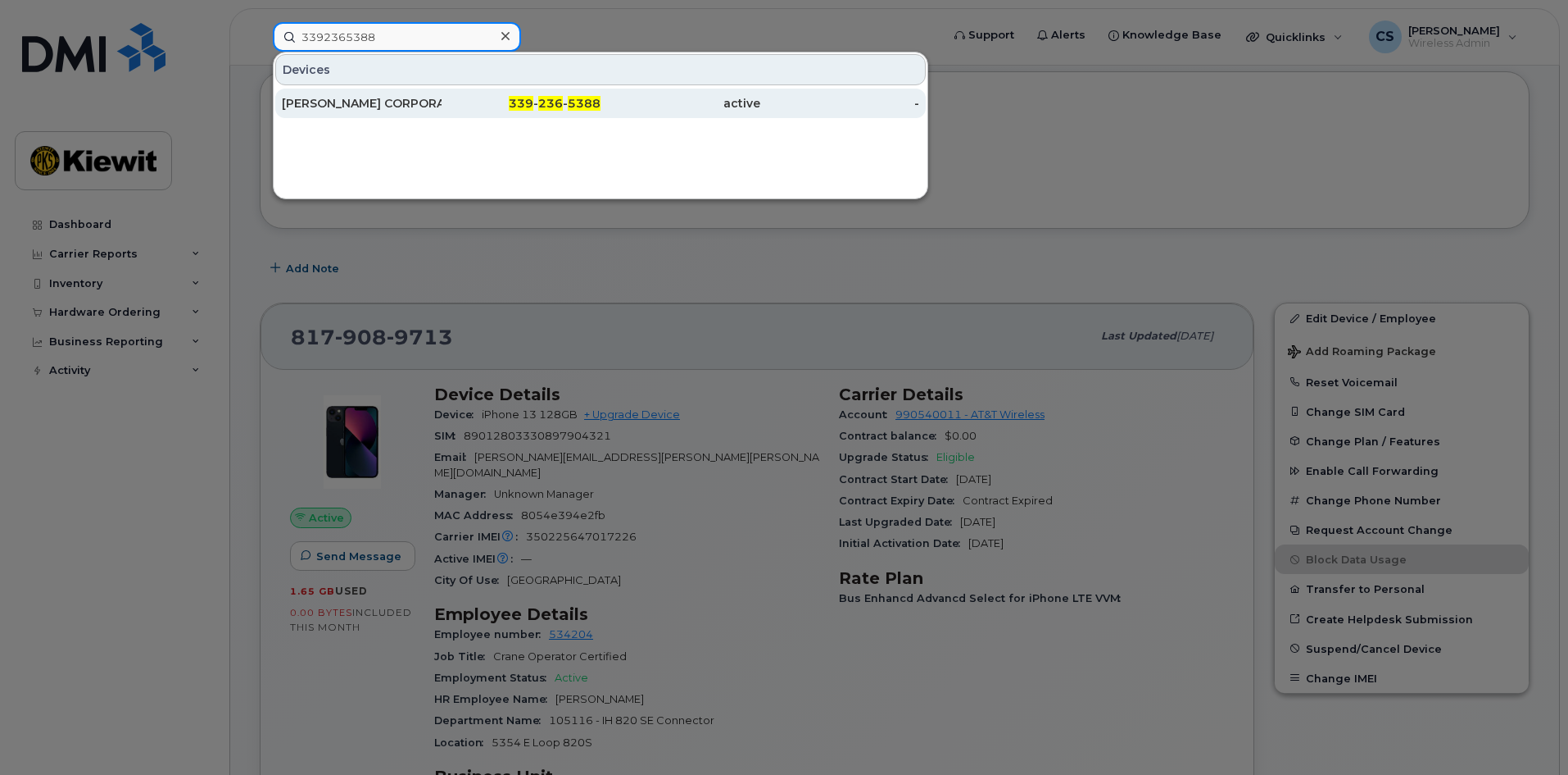
type input "3392365388"
click at [397, 99] on div "KIEWIT CORPORATION KIEWIT CORPORATION" at bounding box center [362, 103] width 159 height 17
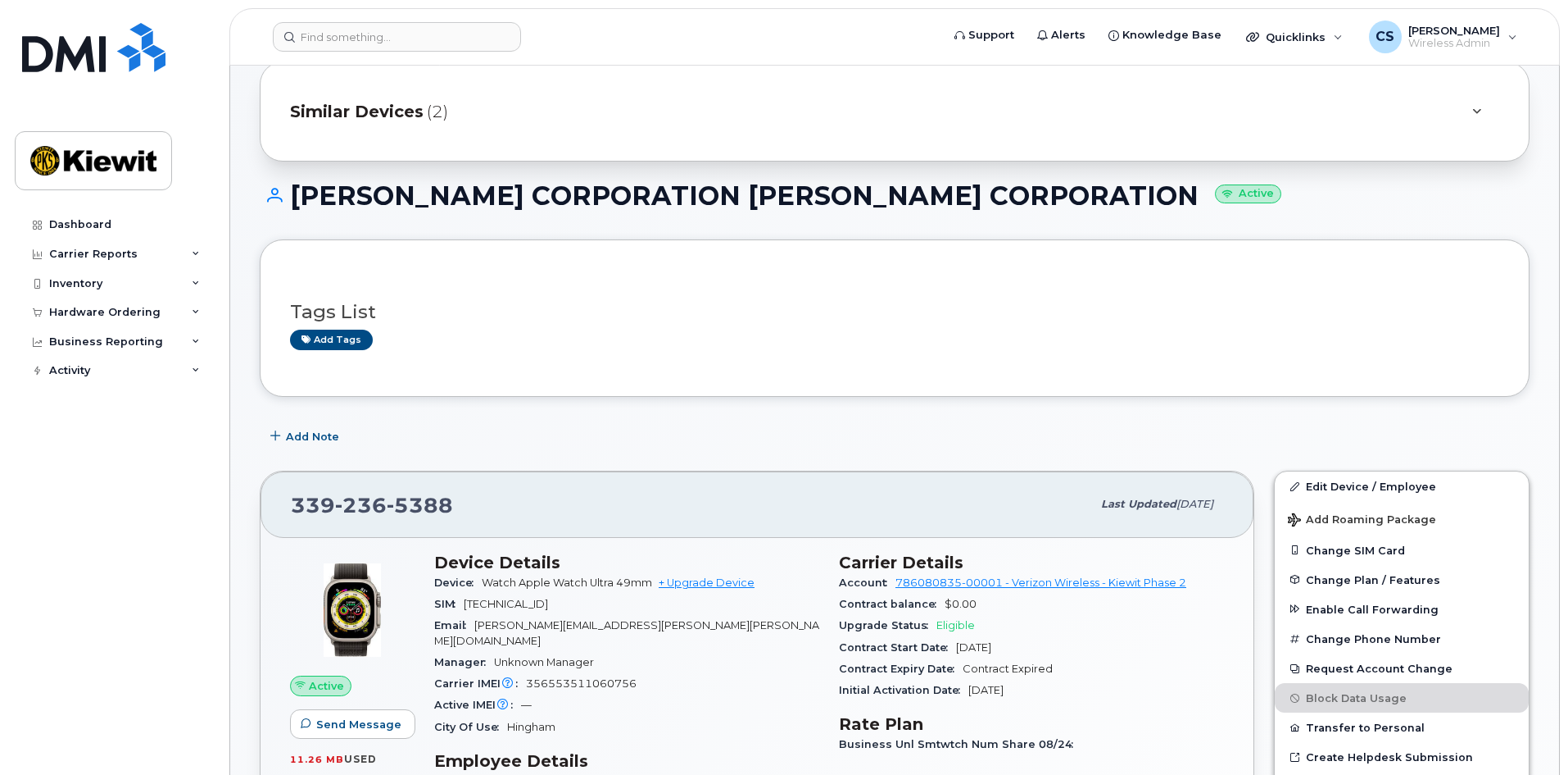
scroll to position [82, 0]
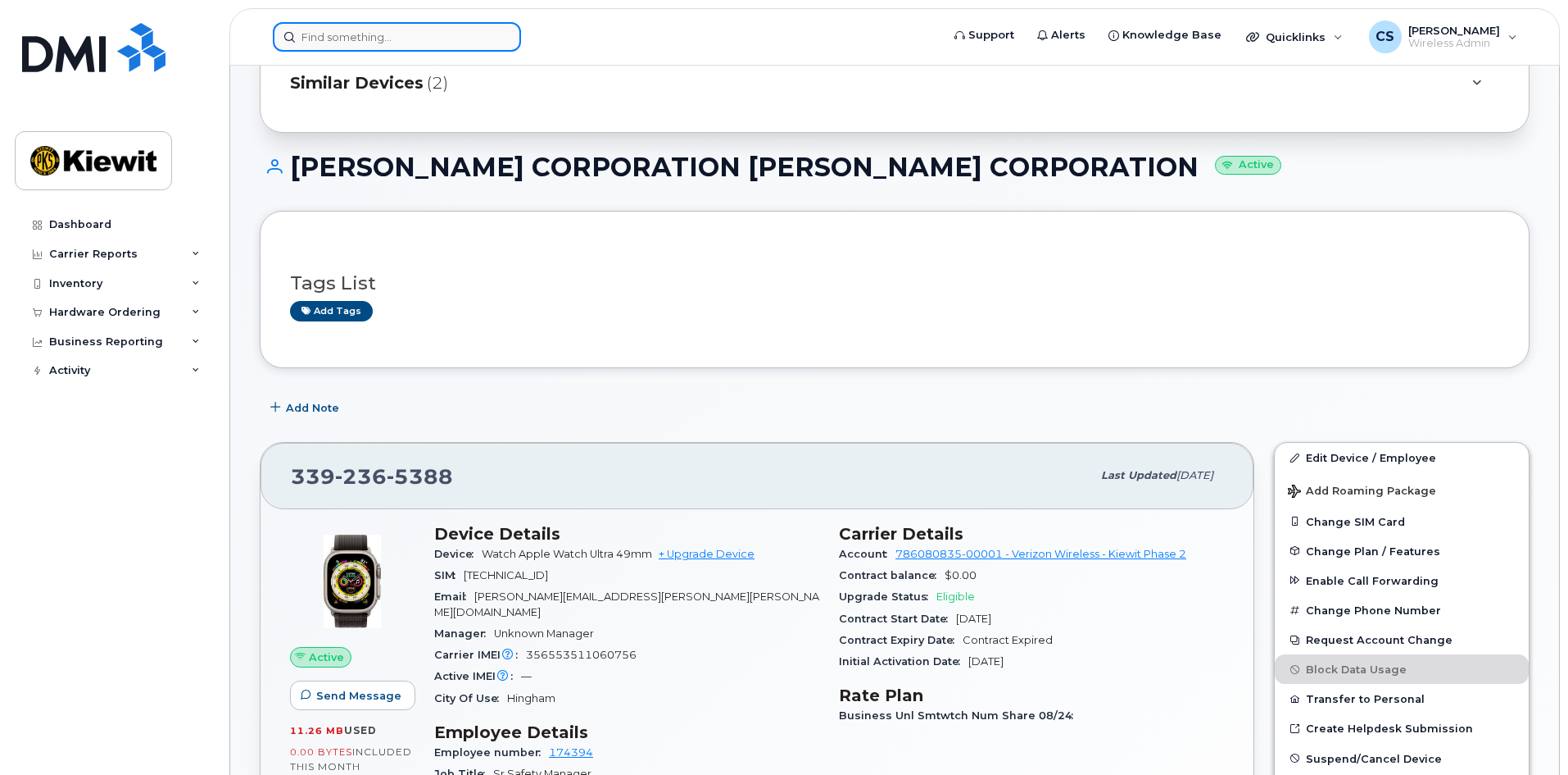
click at [367, 24] on input at bounding box center [396, 37] width 249 height 30
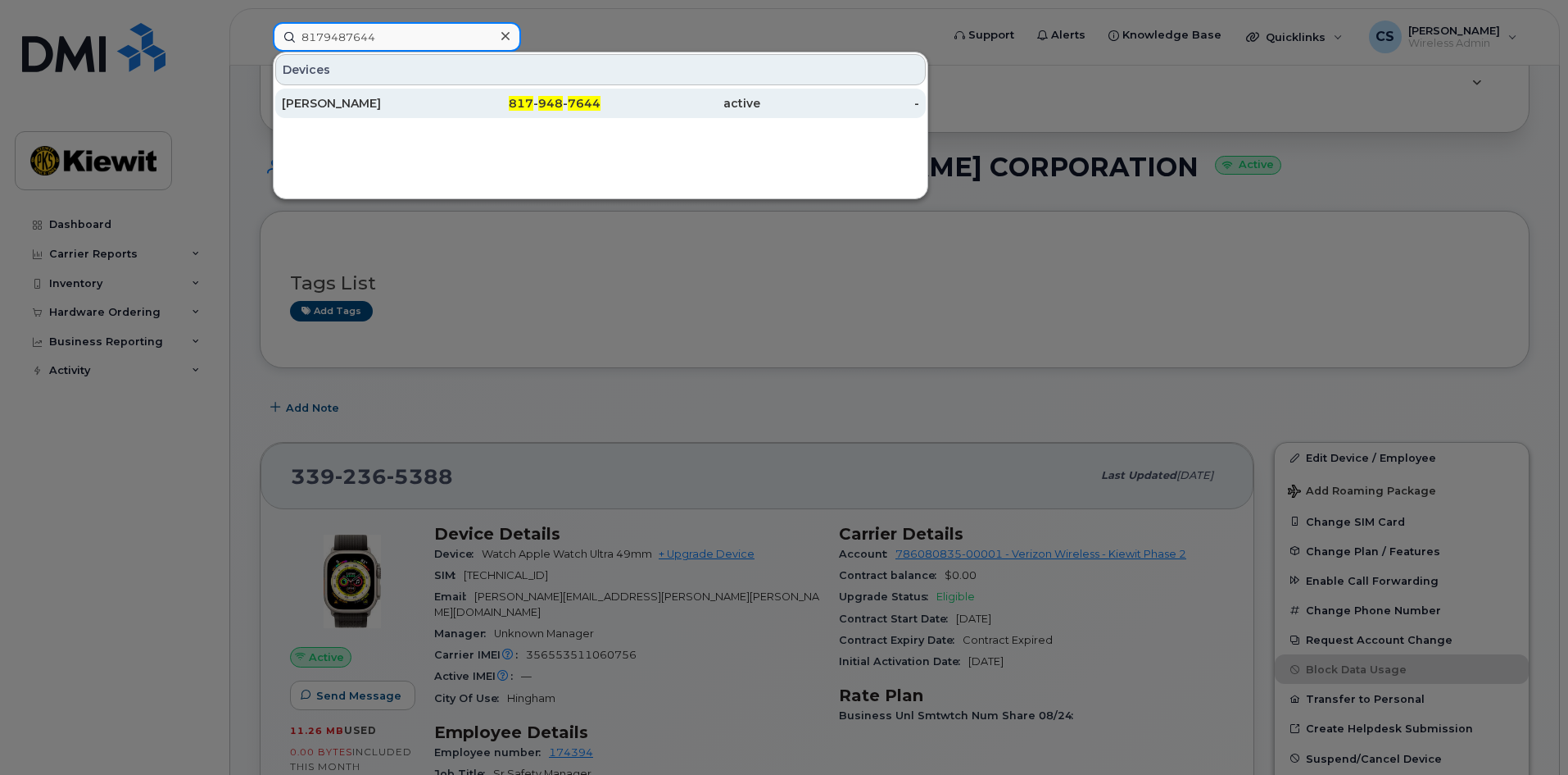
type input "8179487644"
click at [514, 107] on span "817" at bounding box center [521, 103] width 25 height 15
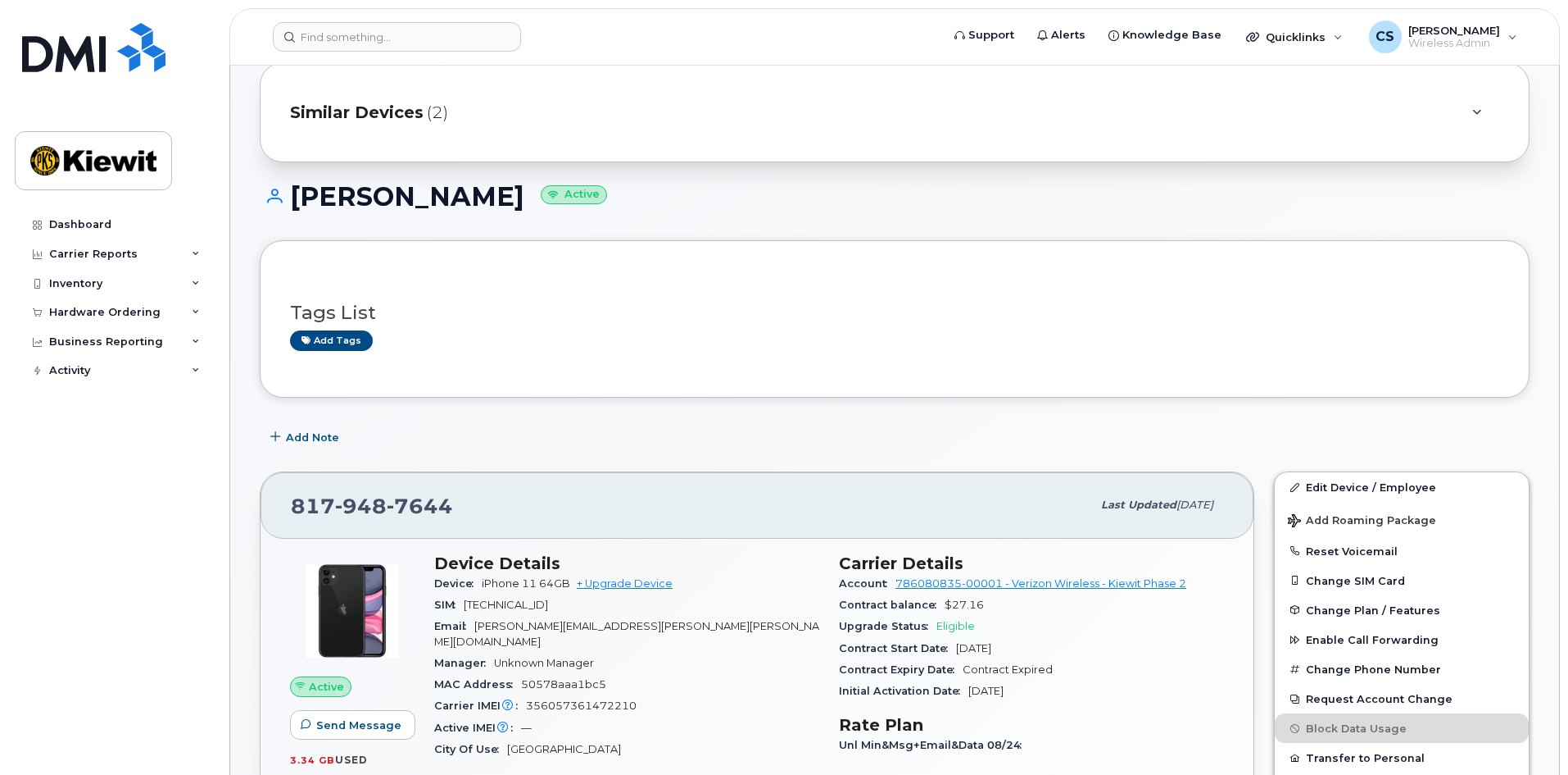
scroll to position [82, 0]
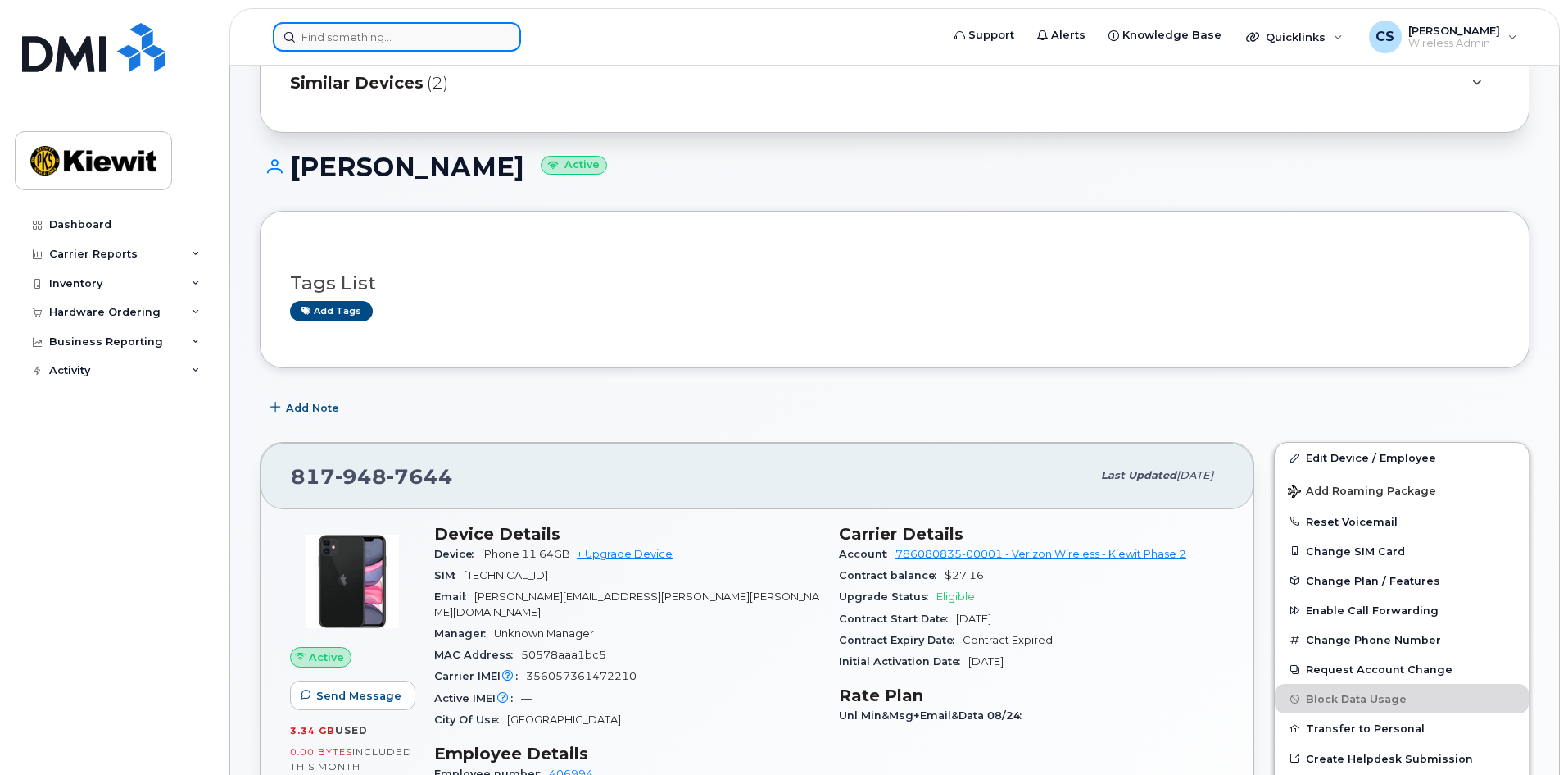
click at [447, 41] on input at bounding box center [396, 37] width 249 height 30
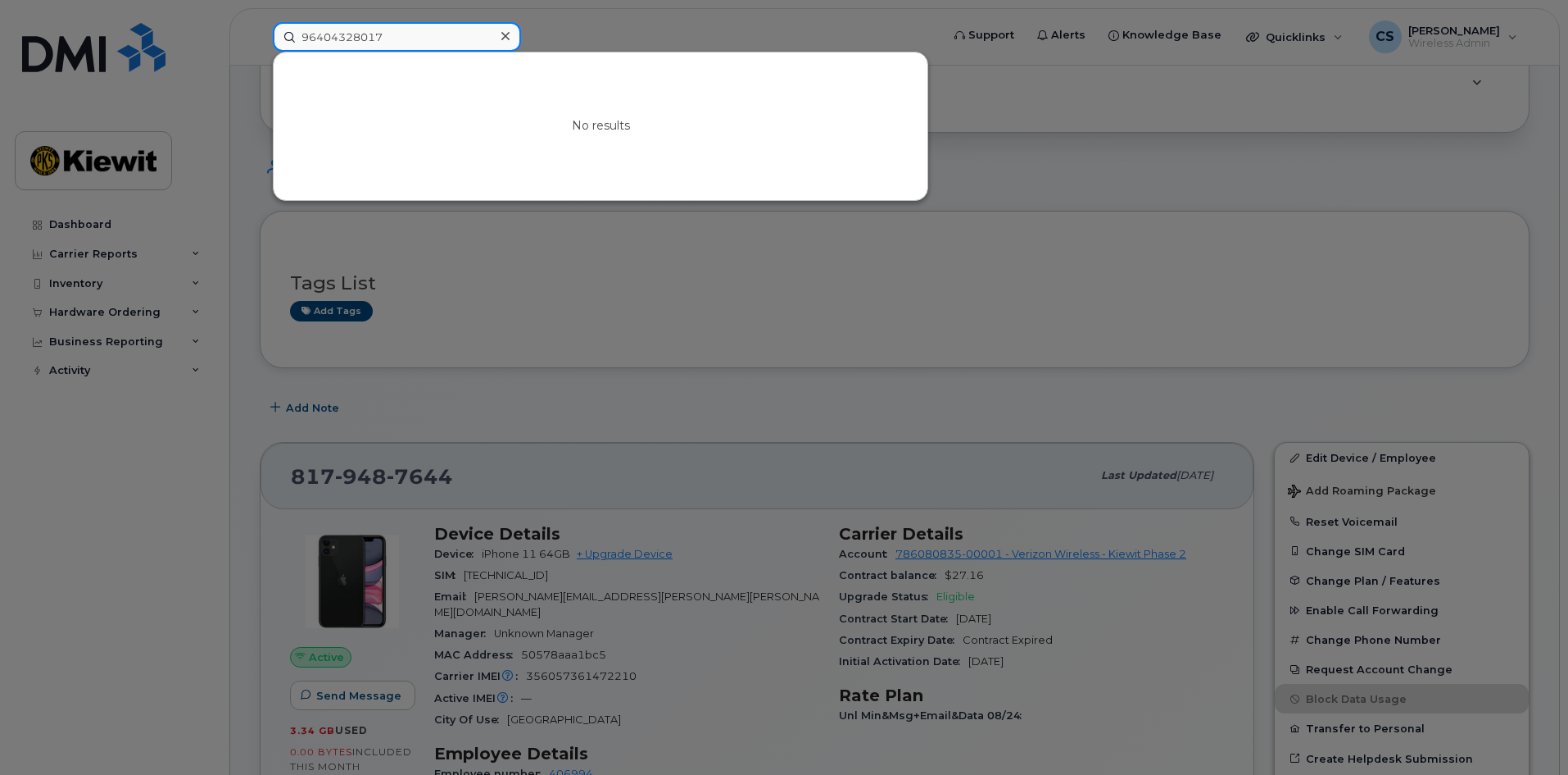
click at [330, 34] on input "96404328017" at bounding box center [396, 37] width 249 height 30
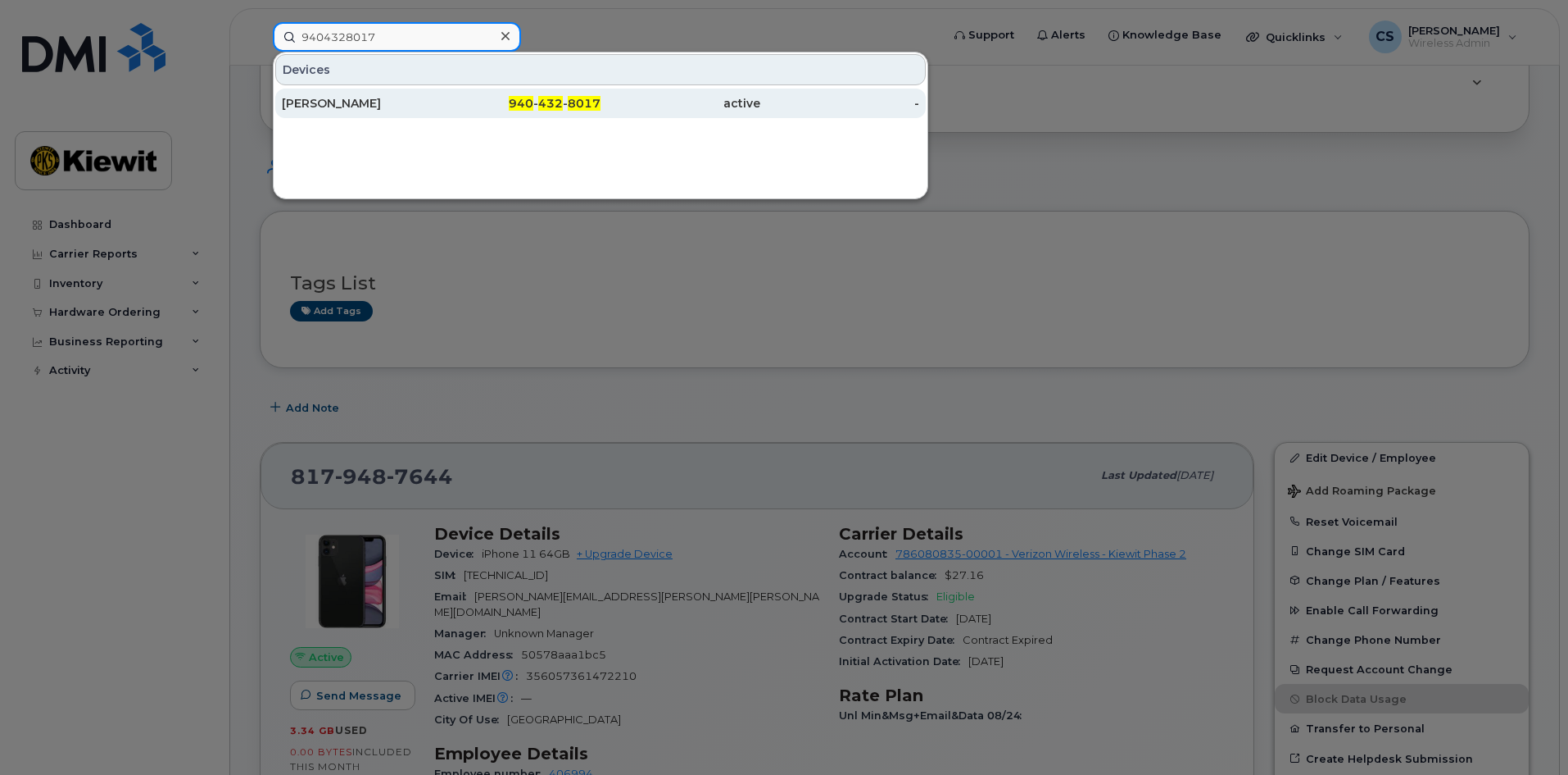
type input "9404328017"
click at [553, 97] on span "432" at bounding box center [550, 103] width 25 height 15
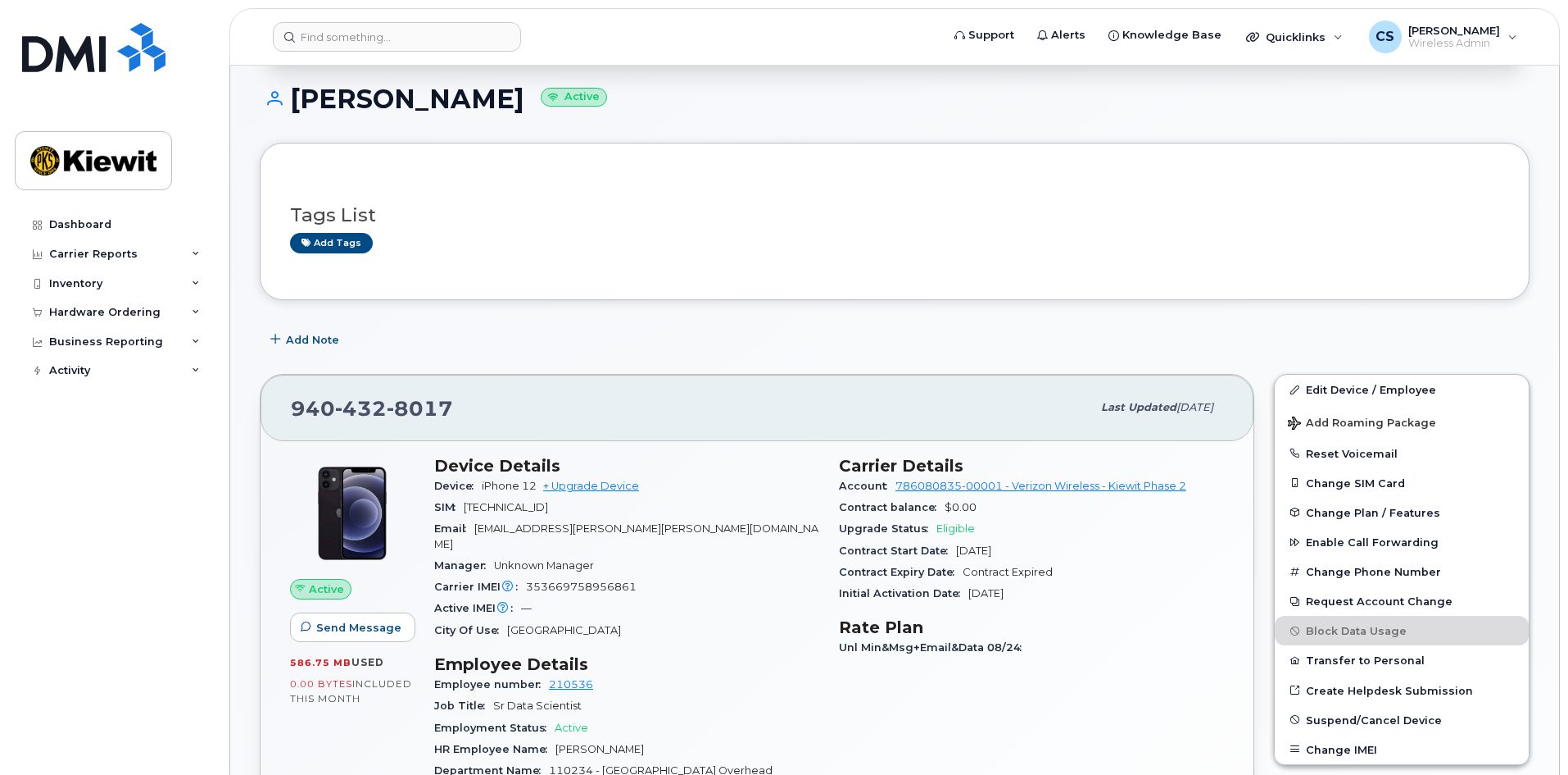
scroll to position [164, 0]
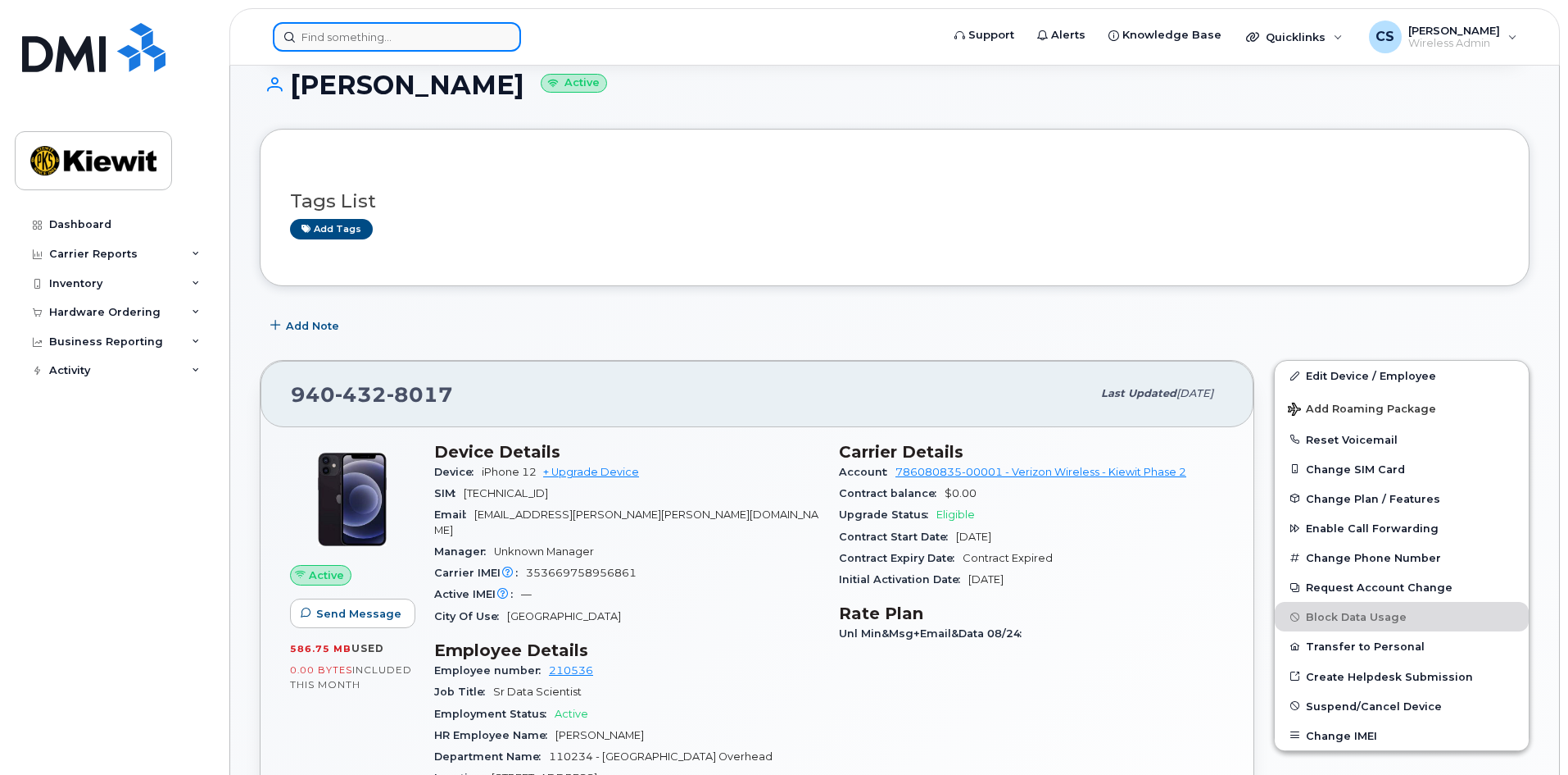
click at [401, 42] on input at bounding box center [396, 37] width 249 height 30
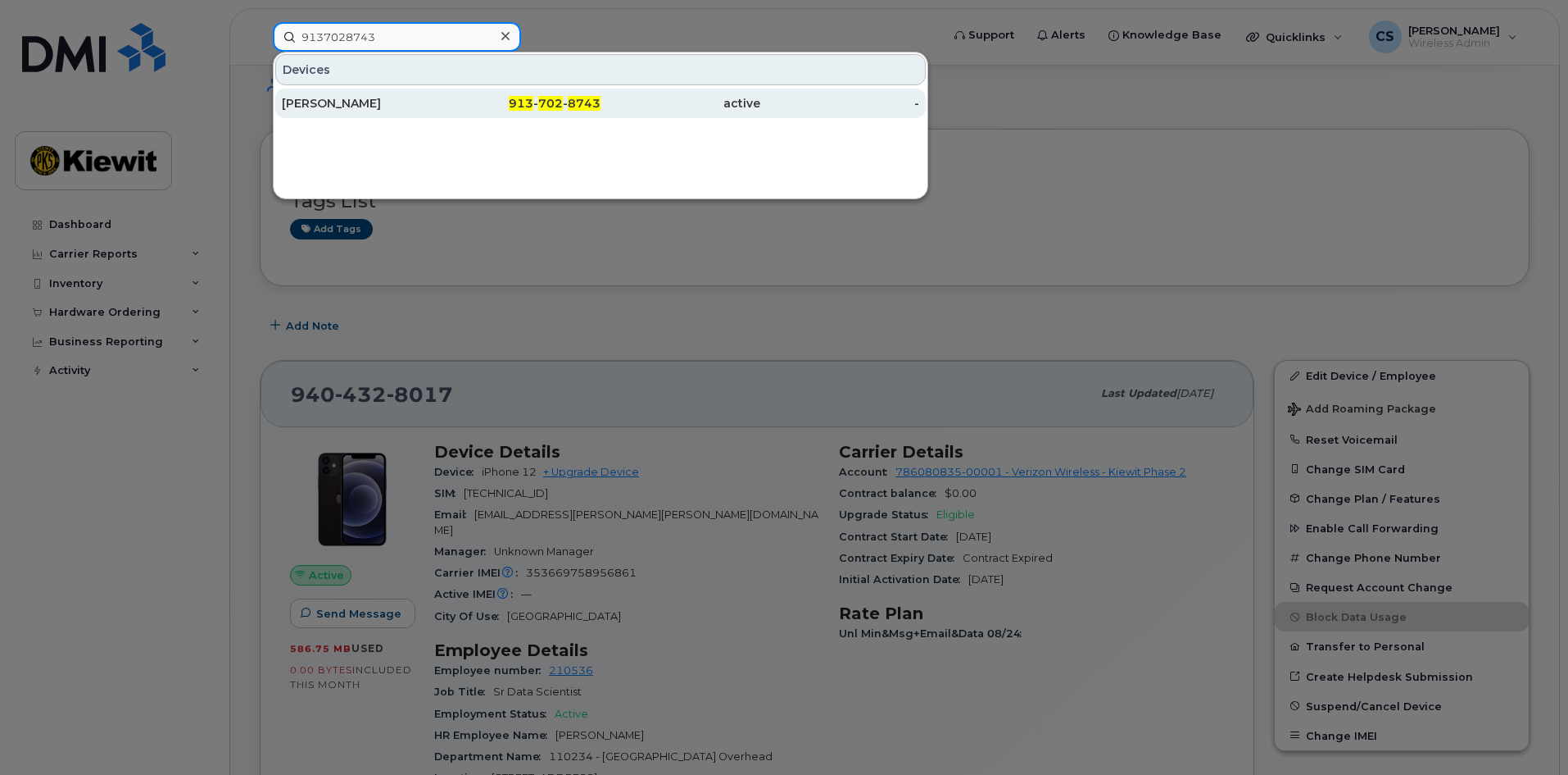
type input "9137028743"
click at [534, 99] on span "913" at bounding box center [521, 103] width 25 height 15
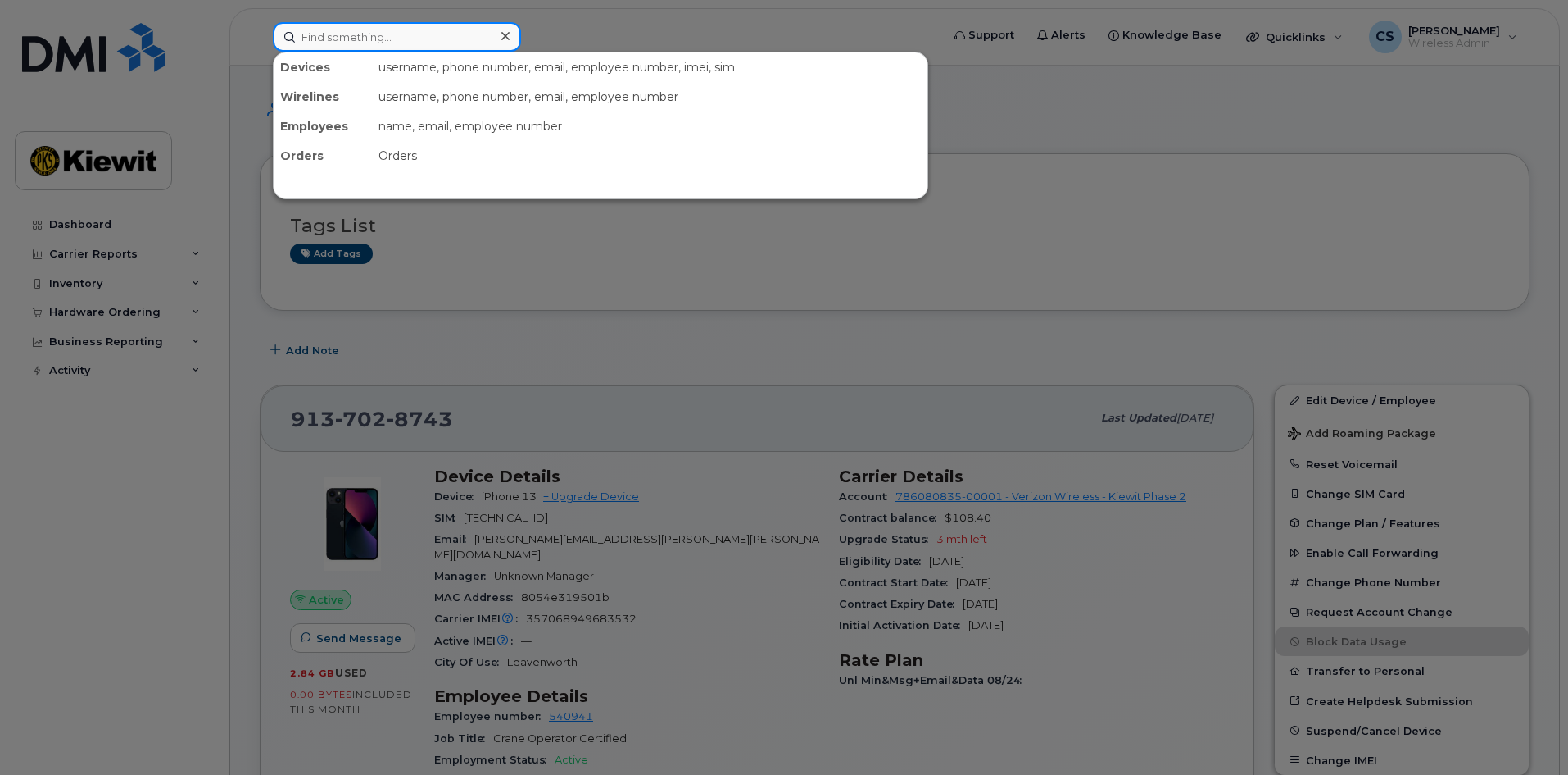
click at [422, 40] on input at bounding box center [396, 37] width 249 height 30
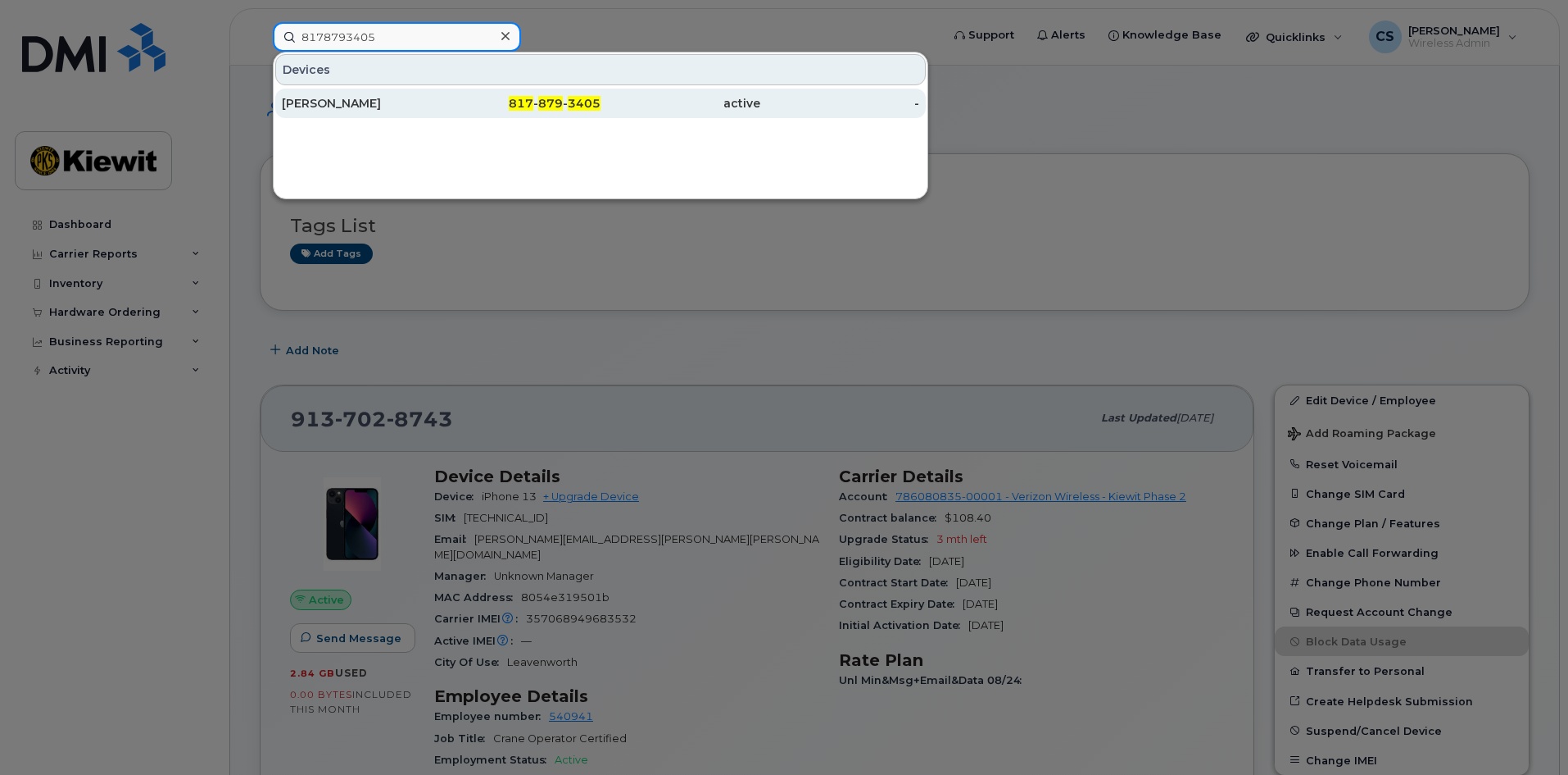
type input "8178793405"
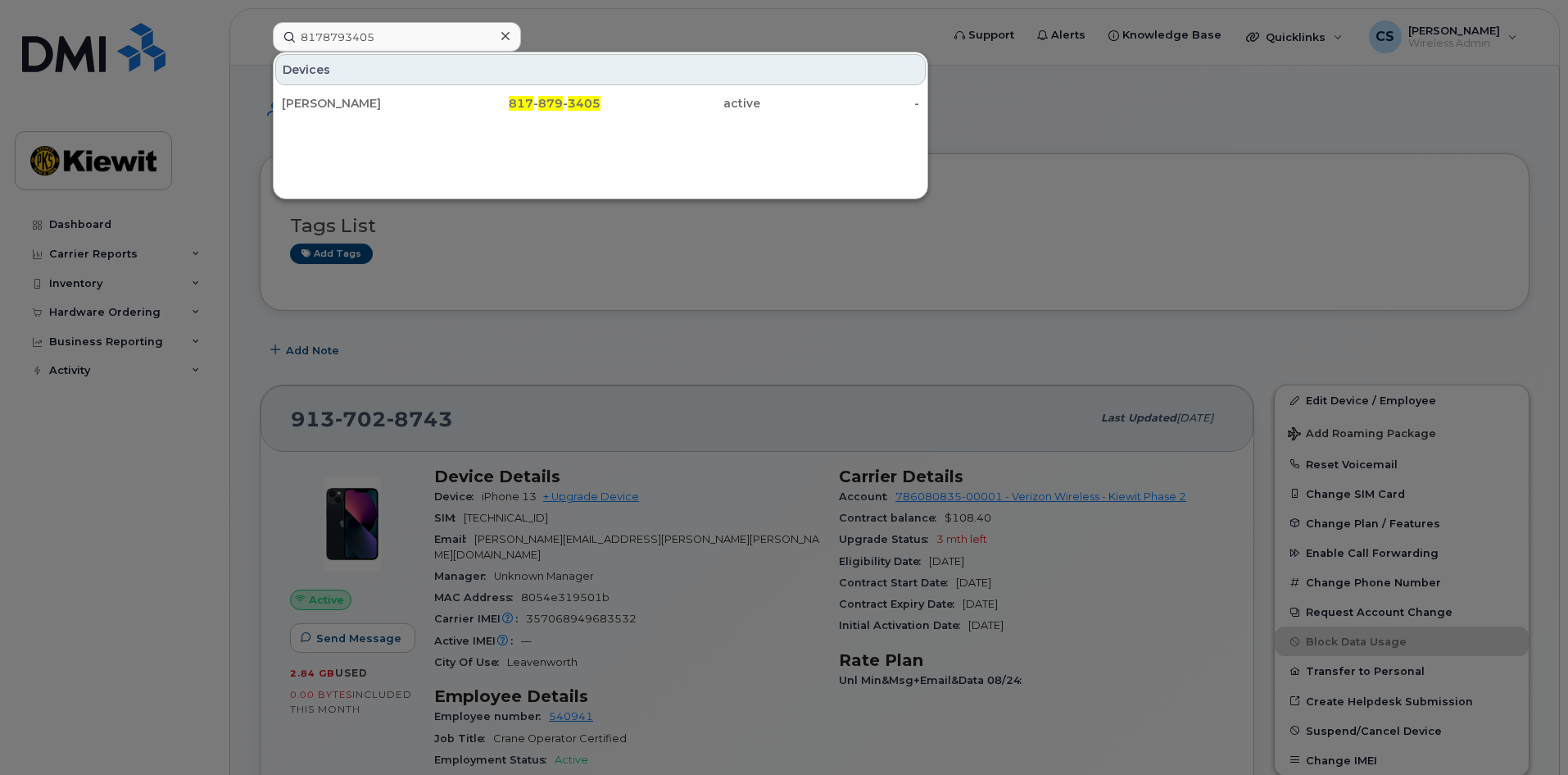
drag, startPoint x: 585, startPoint y: 95, endPoint x: 577, endPoint y: 121, distance: 27.2
click at [585, 95] on div "817 - 879 - 3405" at bounding box center [521, 103] width 159 height 30
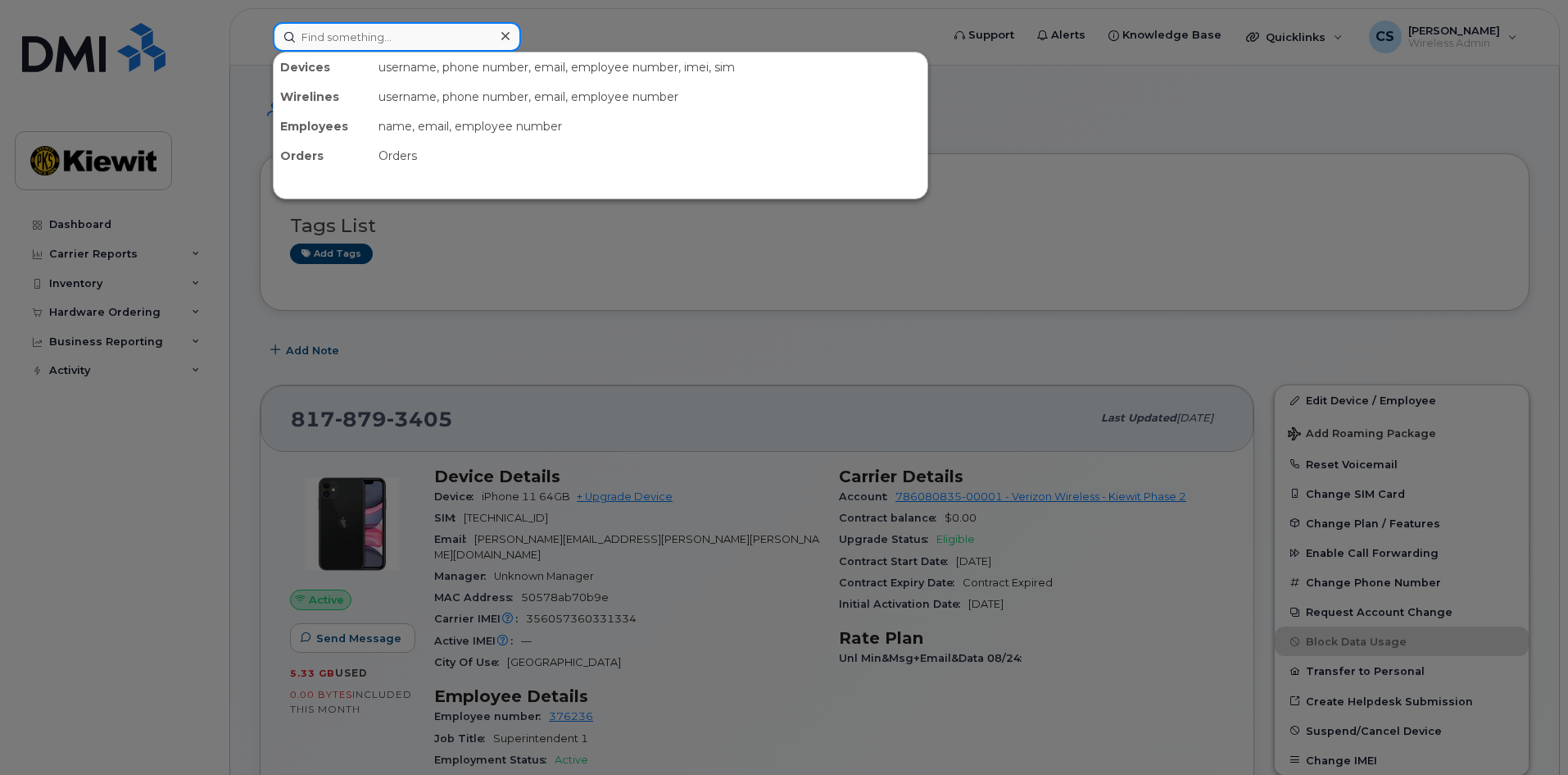
click at [377, 42] on input at bounding box center [396, 37] width 249 height 30
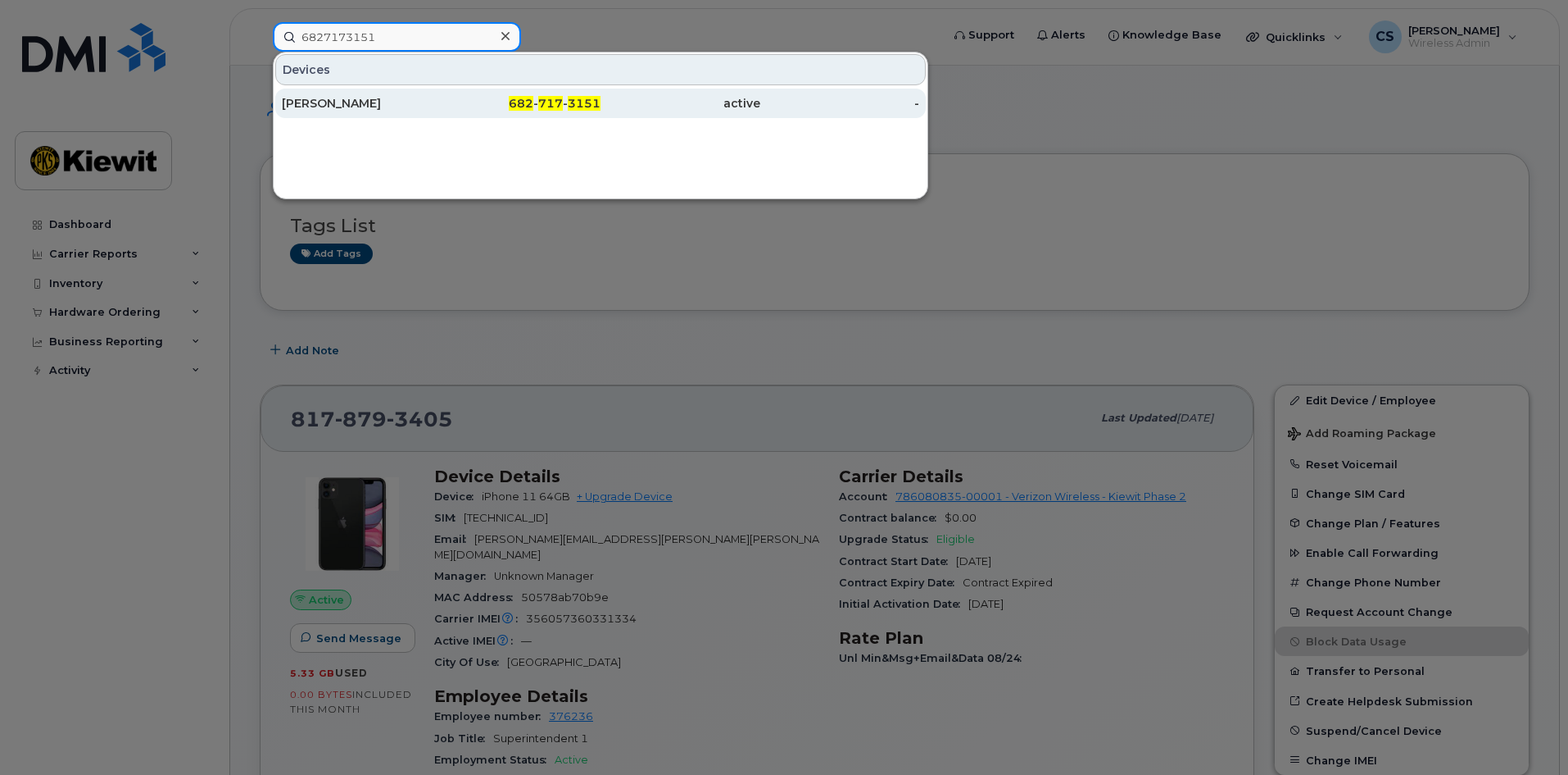
type input "6827173151"
click at [451, 101] on div "682 - 717 - 3151" at bounding box center [521, 103] width 159 height 17
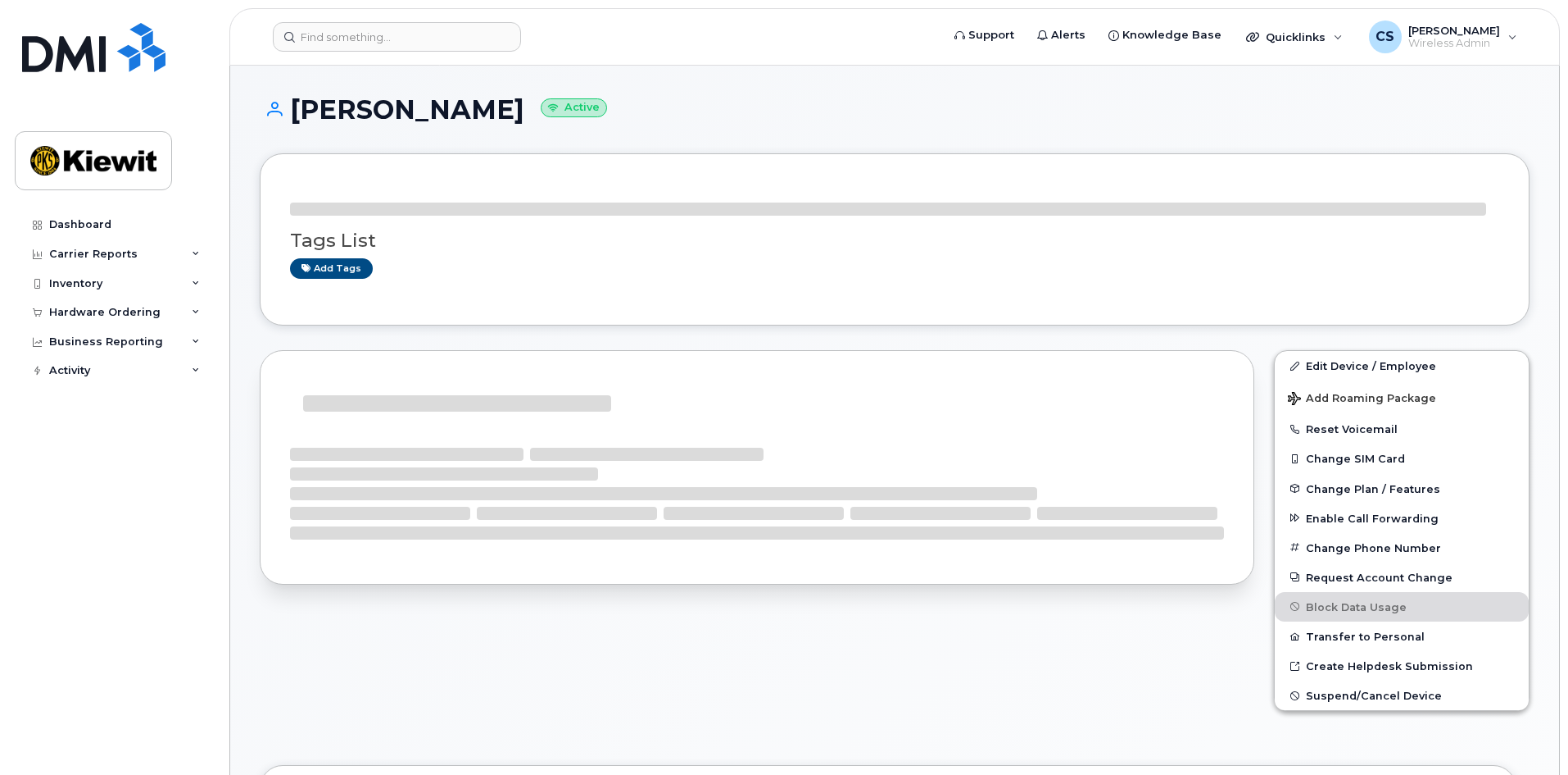
click at [576, 106] on small "Active" at bounding box center [574, 107] width 66 height 19
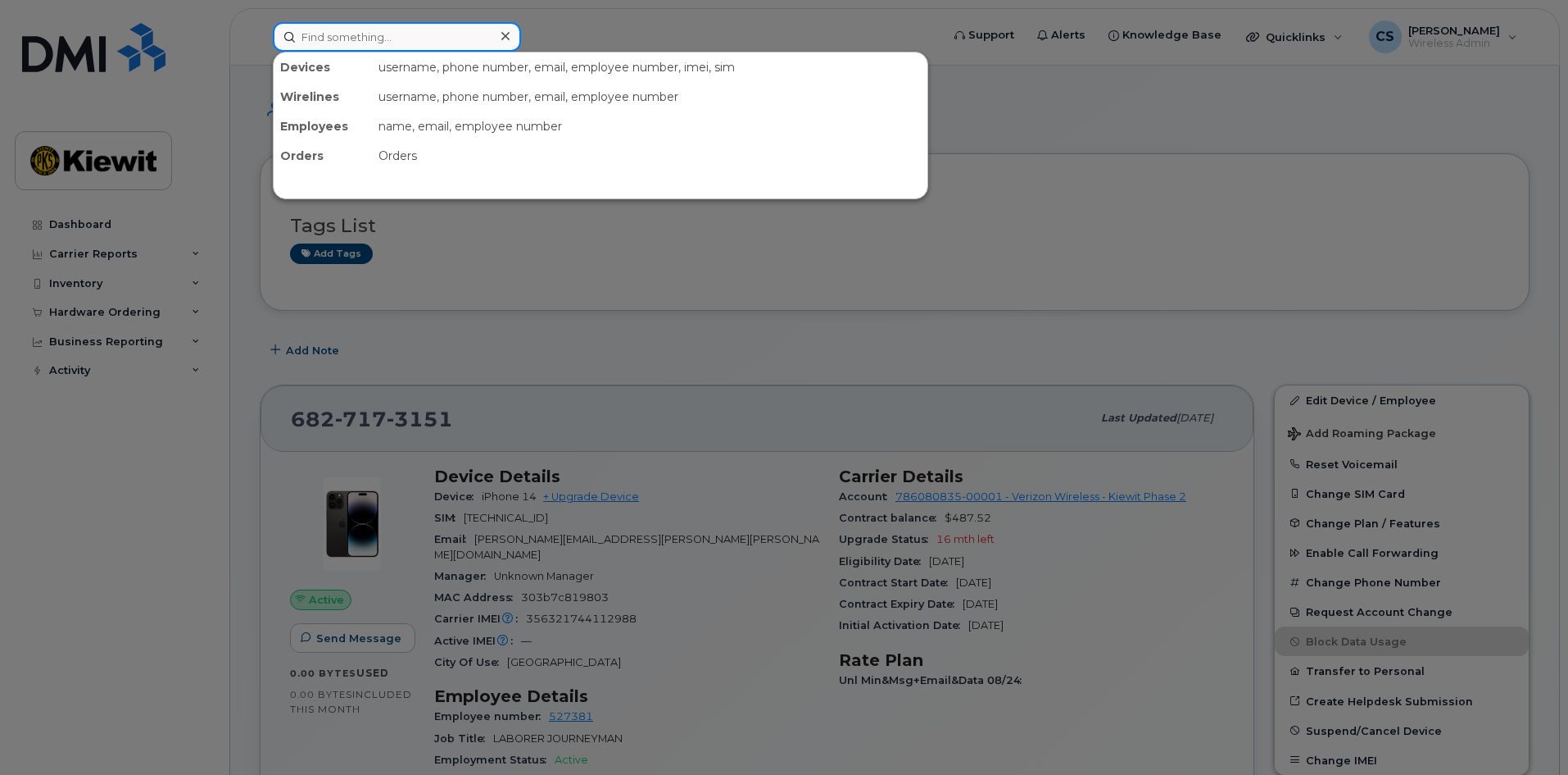
click at [399, 44] on input at bounding box center [396, 37] width 249 height 30
type input "3376050505"
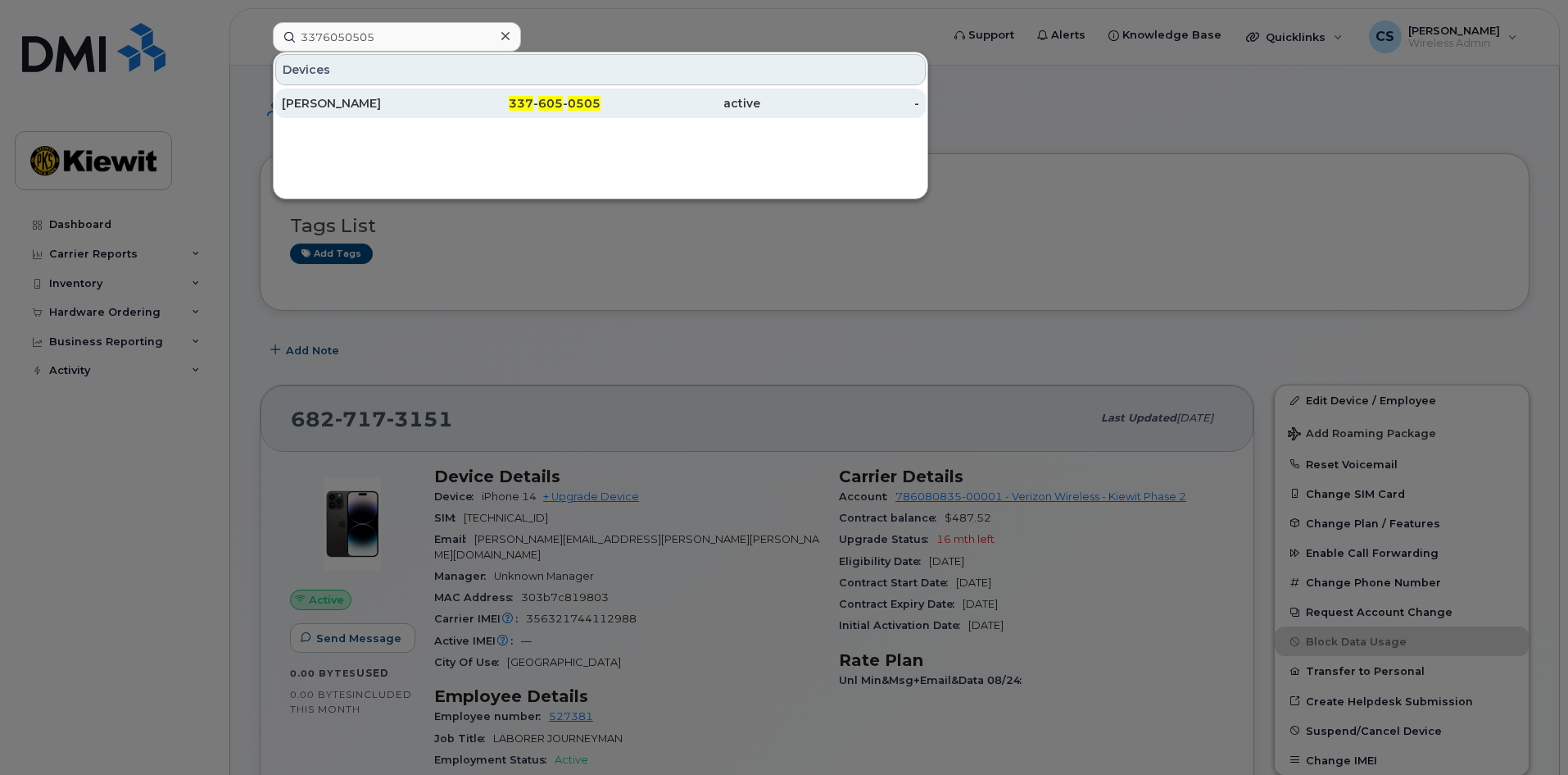
click at [563, 108] on span "605" at bounding box center [550, 103] width 25 height 15
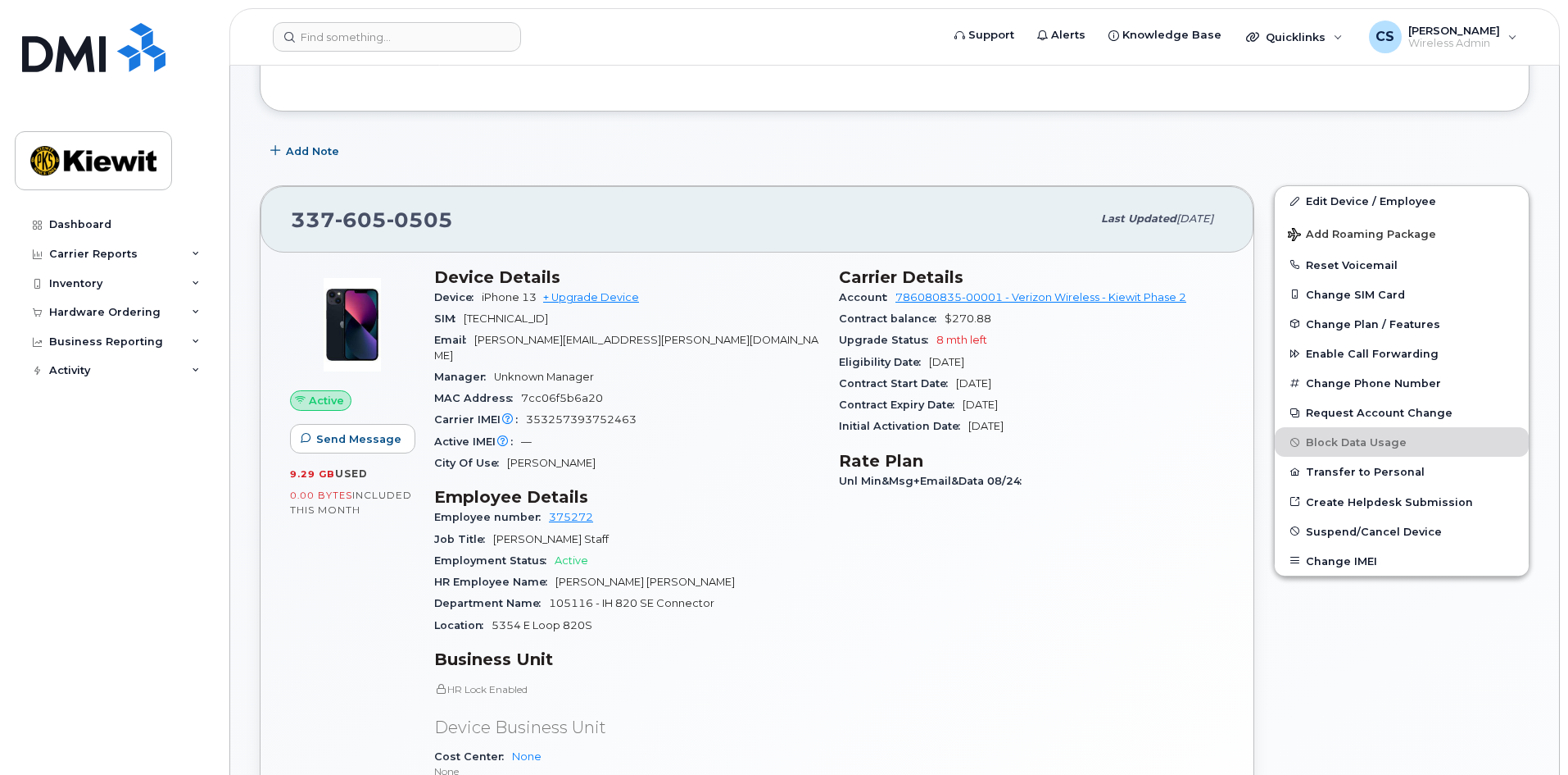
scroll to position [246, 0]
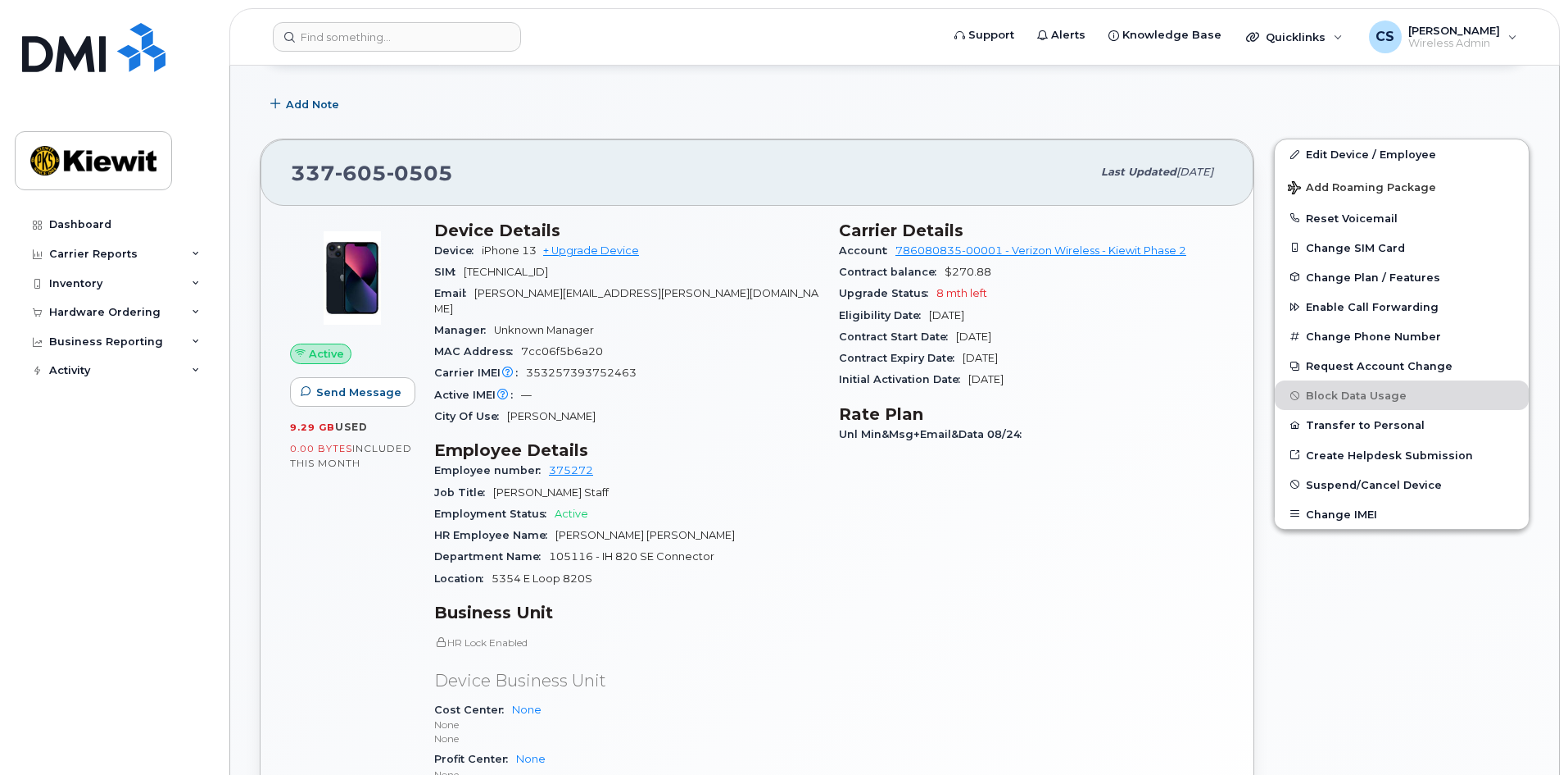
click at [422, 19] on header "Support Alerts Knowledge Base Quicklinks Suspend / Cancel Device Change SIM Car…" at bounding box center [894, 37] width 1330 height 57
click at [424, 33] on input at bounding box center [396, 37] width 249 height 30
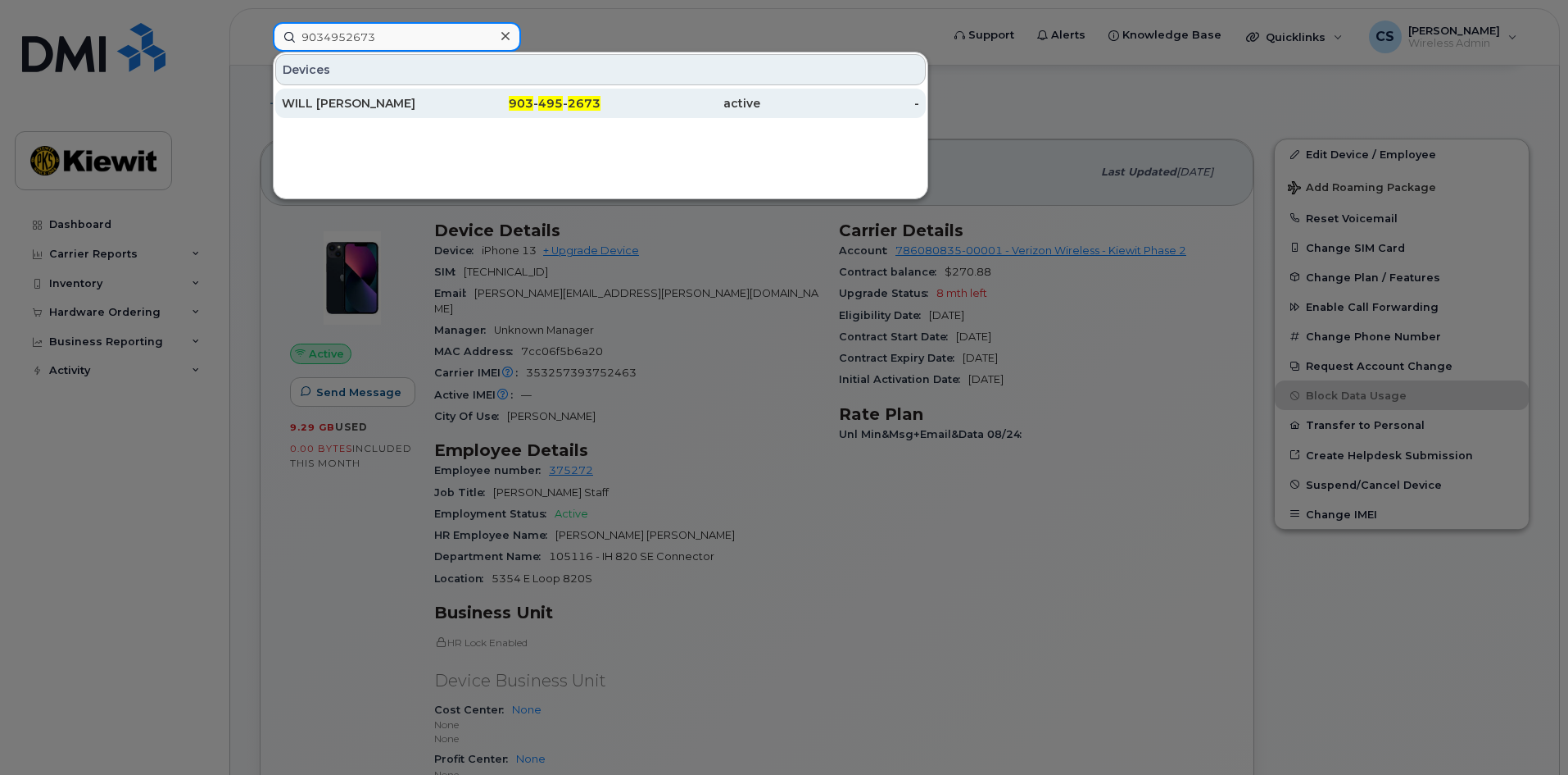
type input "9034952673"
click at [553, 109] on span "495" at bounding box center [550, 103] width 25 height 15
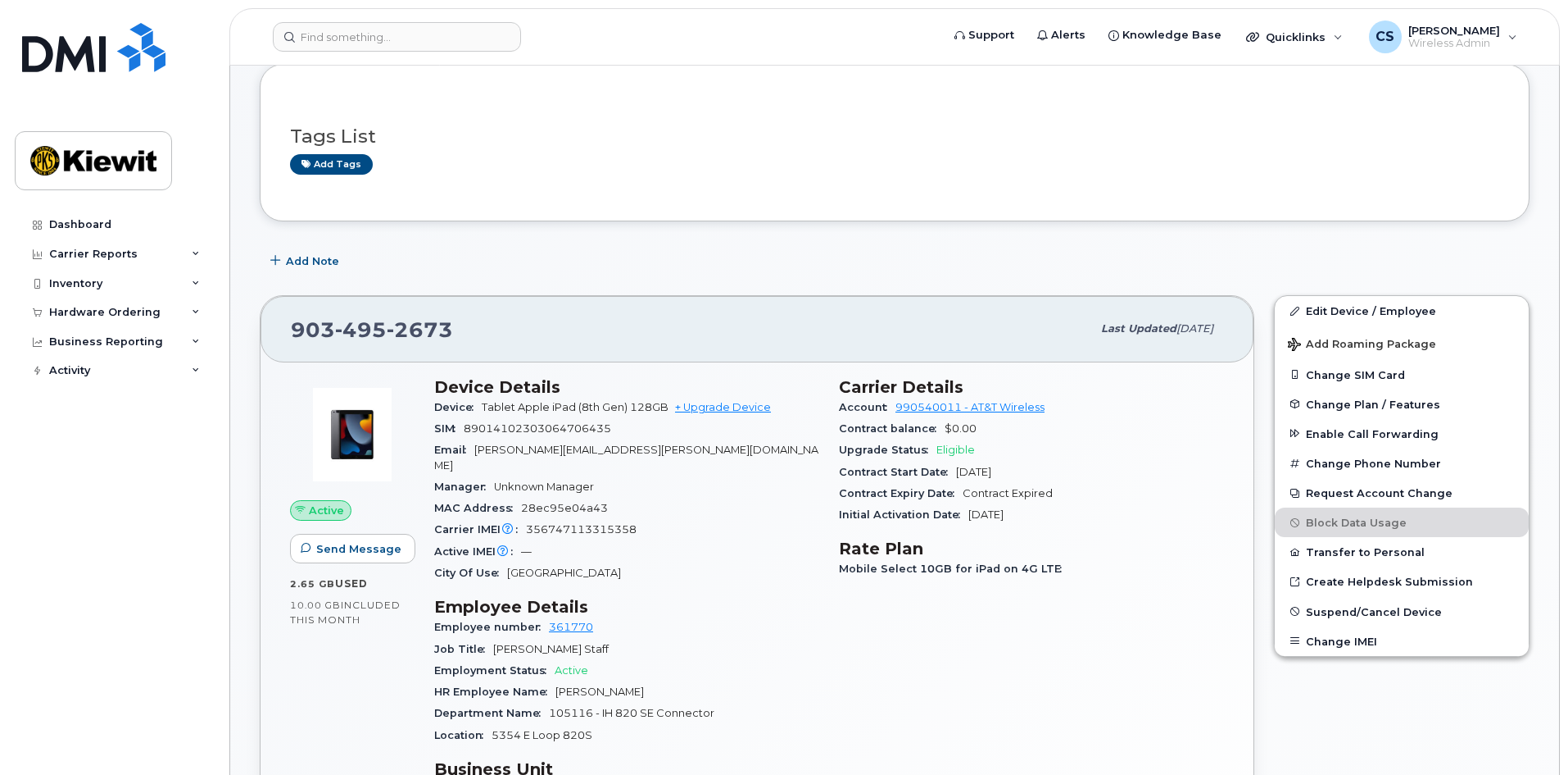
scroll to position [246, 0]
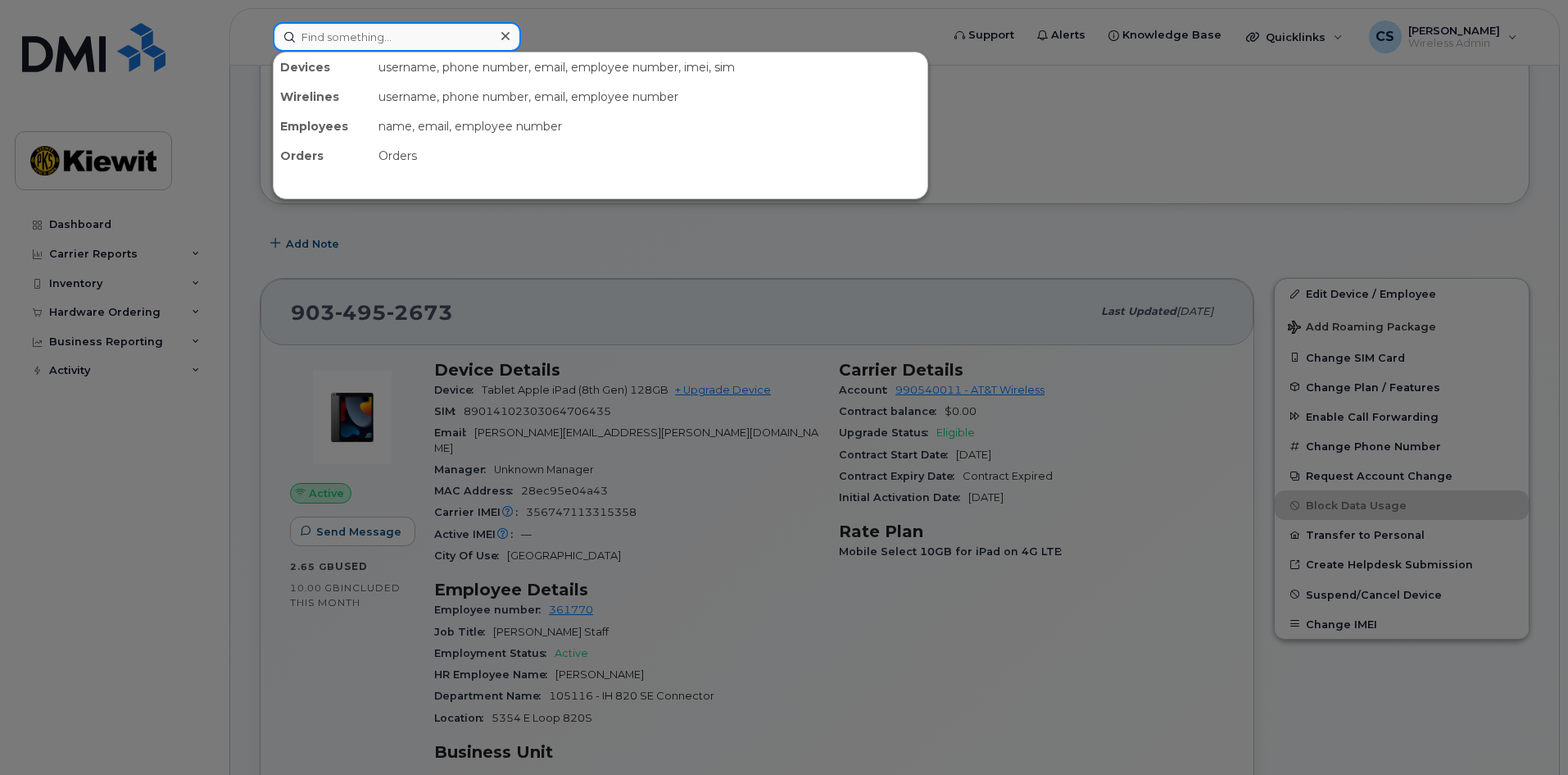
click at [401, 36] on input at bounding box center [396, 37] width 249 height 30
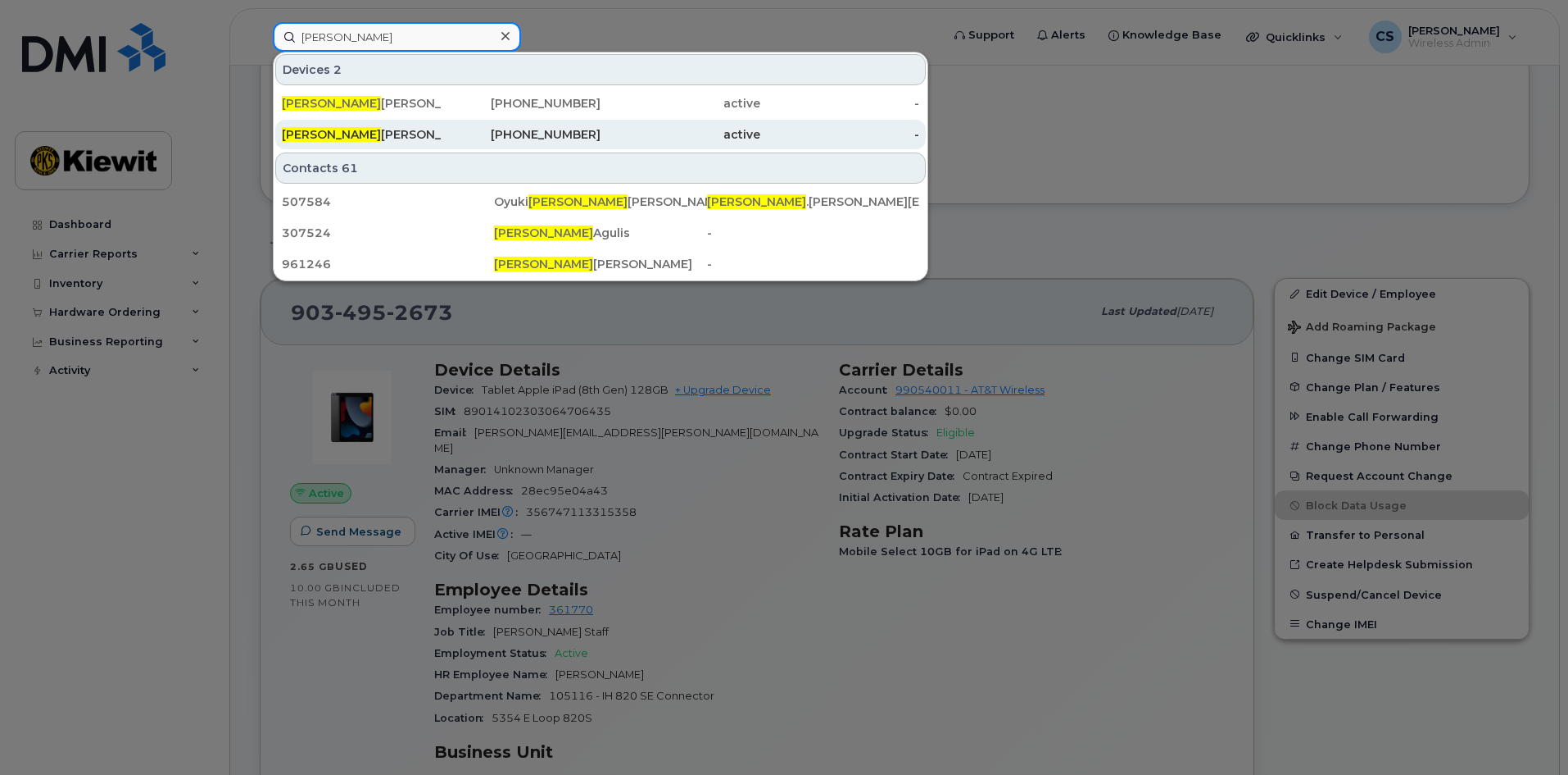
type input "pamela"
click at [394, 131] on div "PAMELA GOLSTON" at bounding box center [362, 134] width 159 height 17
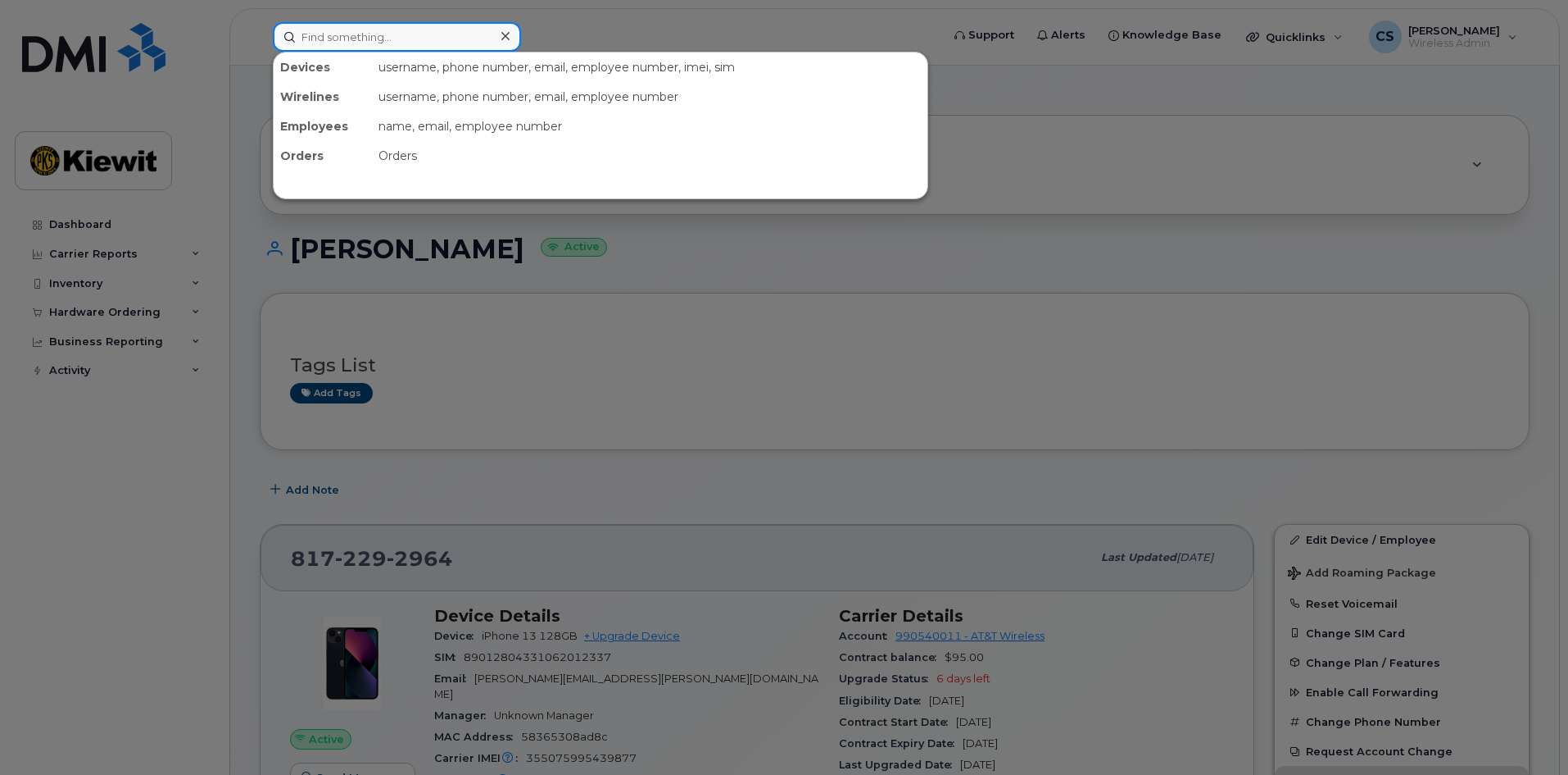
click at [360, 36] on input at bounding box center [396, 37] width 249 height 30
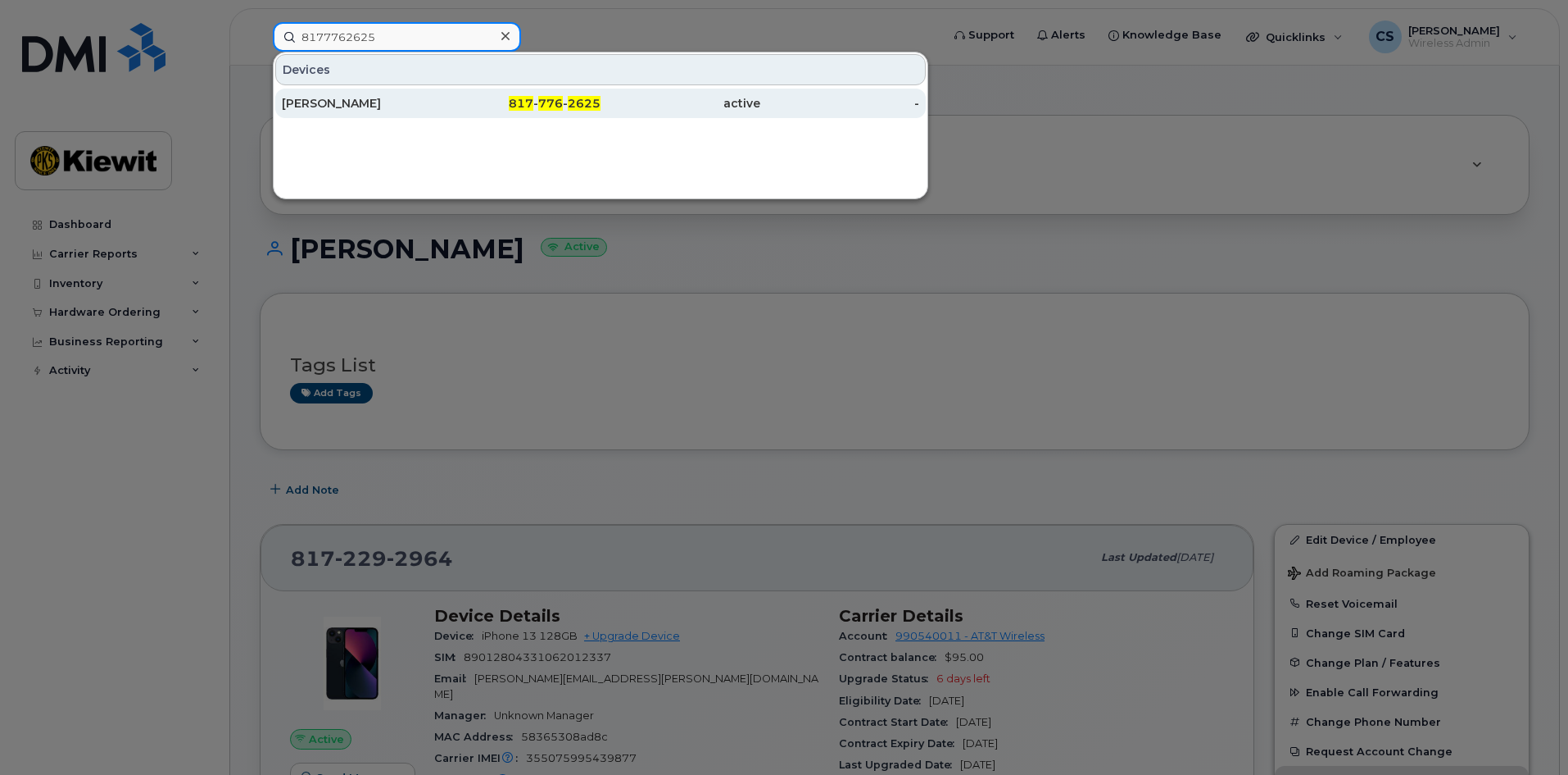
type input "8177762625"
click at [459, 105] on div "817 - 776 - 2625" at bounding box center [521, 103] width 159 height 17
